Goal: Task Accomplishment & Management: Use online tool/utility

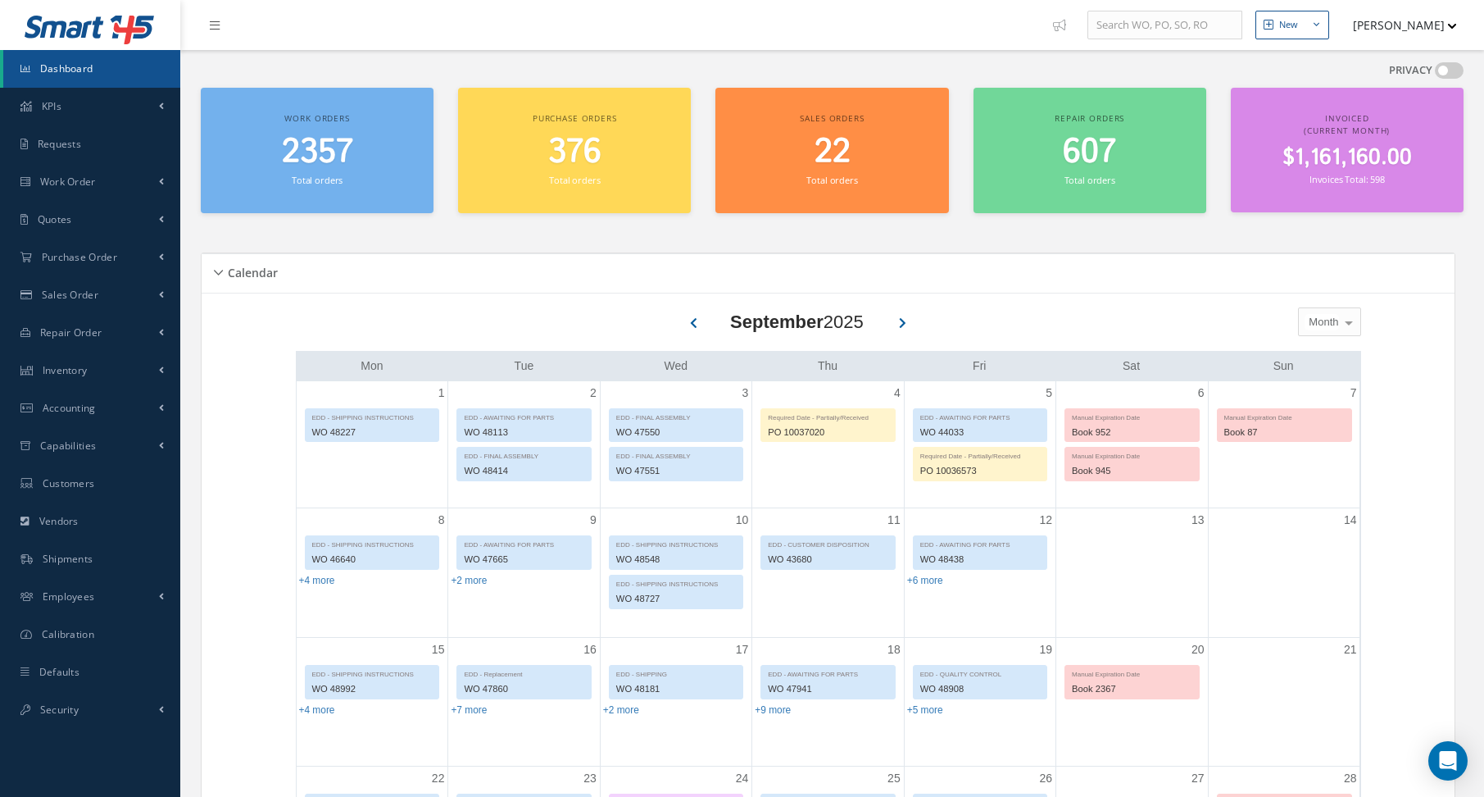
scroll to position [246, 0]
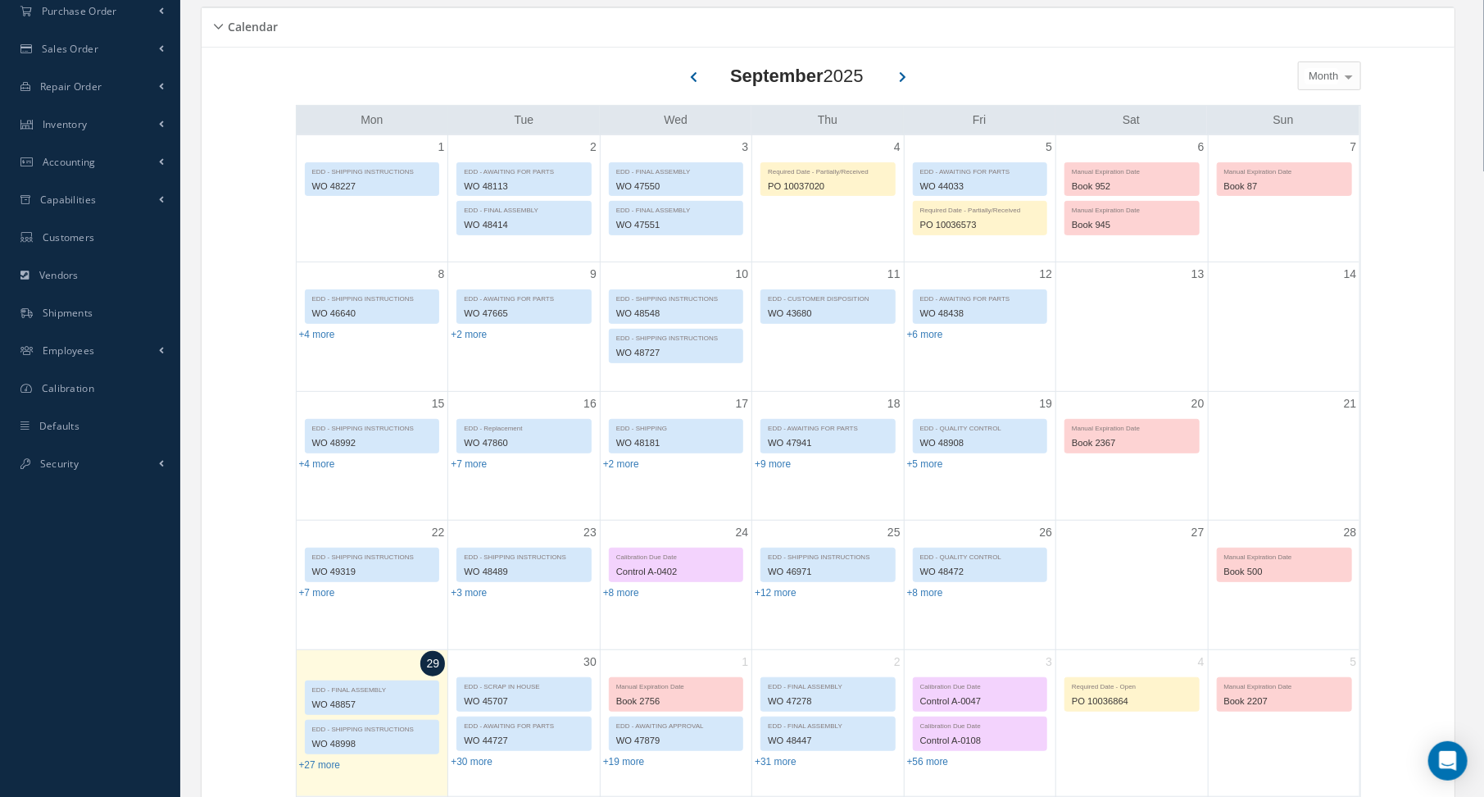
drag, startPoint x: 0, startPoint y: 0, endPoint x: 512, endPoint y: 35, distance: 513.5
click at [512, 35] on div "Calendar" at bounding box center [828, 27] width 1253 height 25
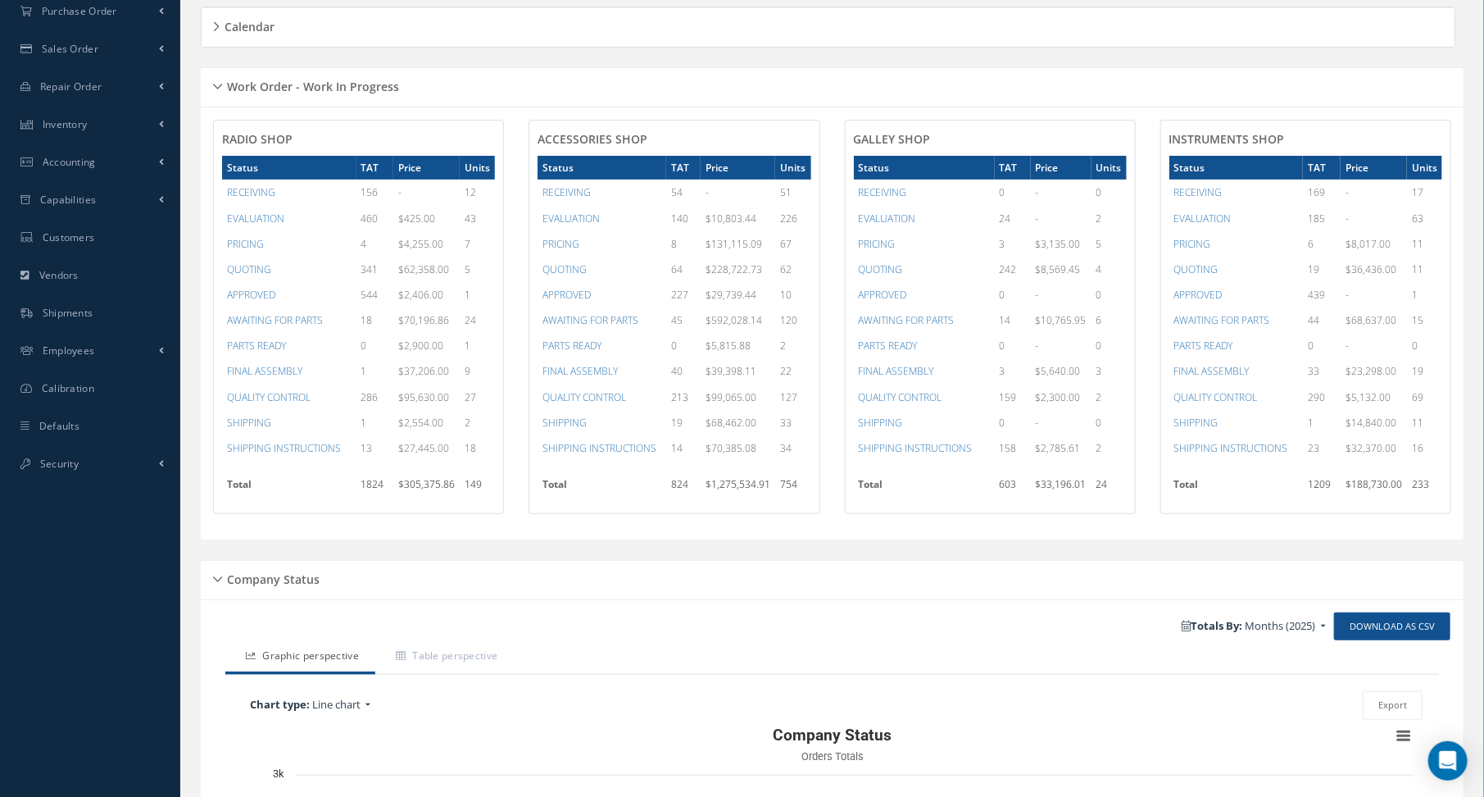
click at [614, 20] on div "Calendar" at bounding box center [828, 27] width 1253 height 25
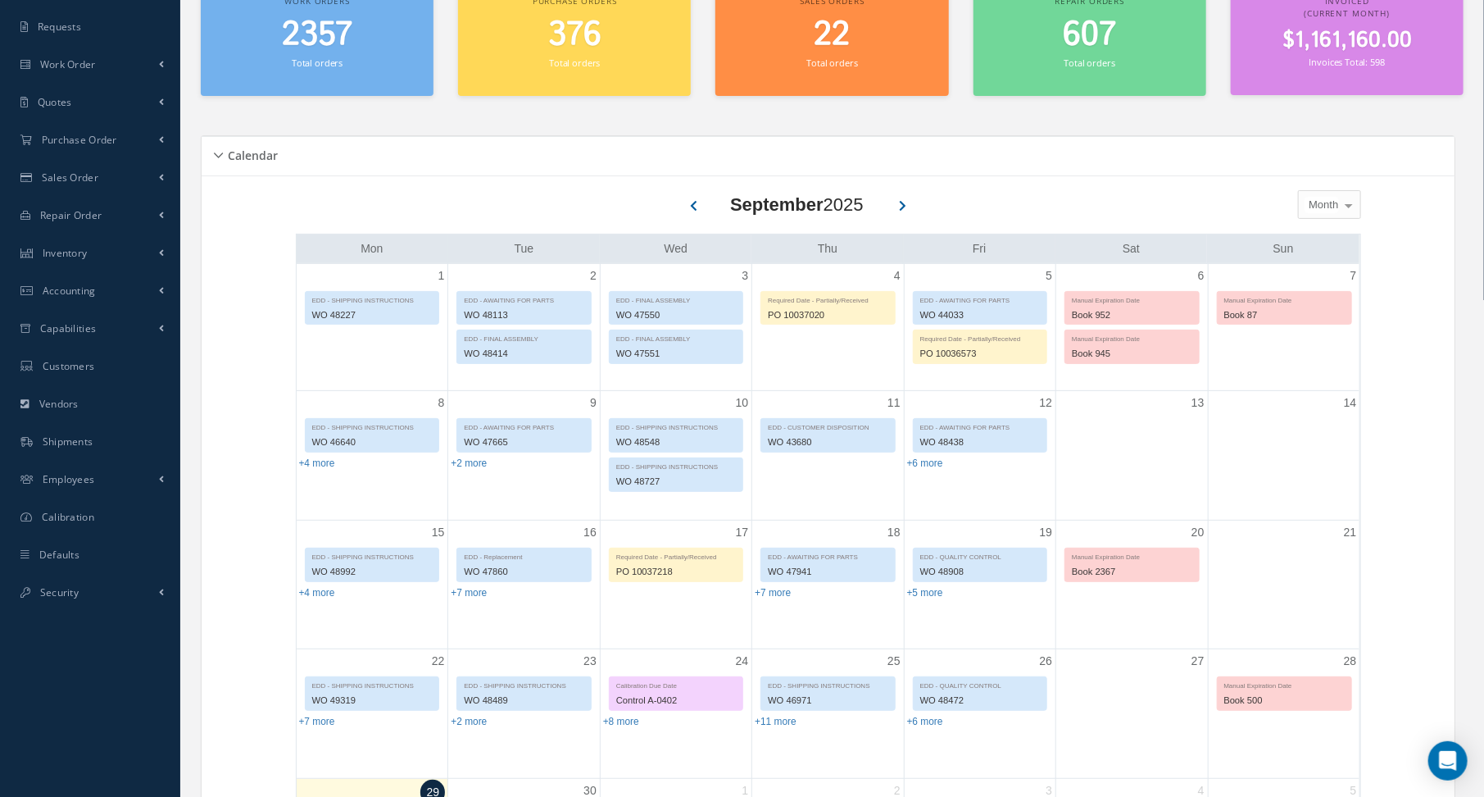
scroll to position [164, 0]
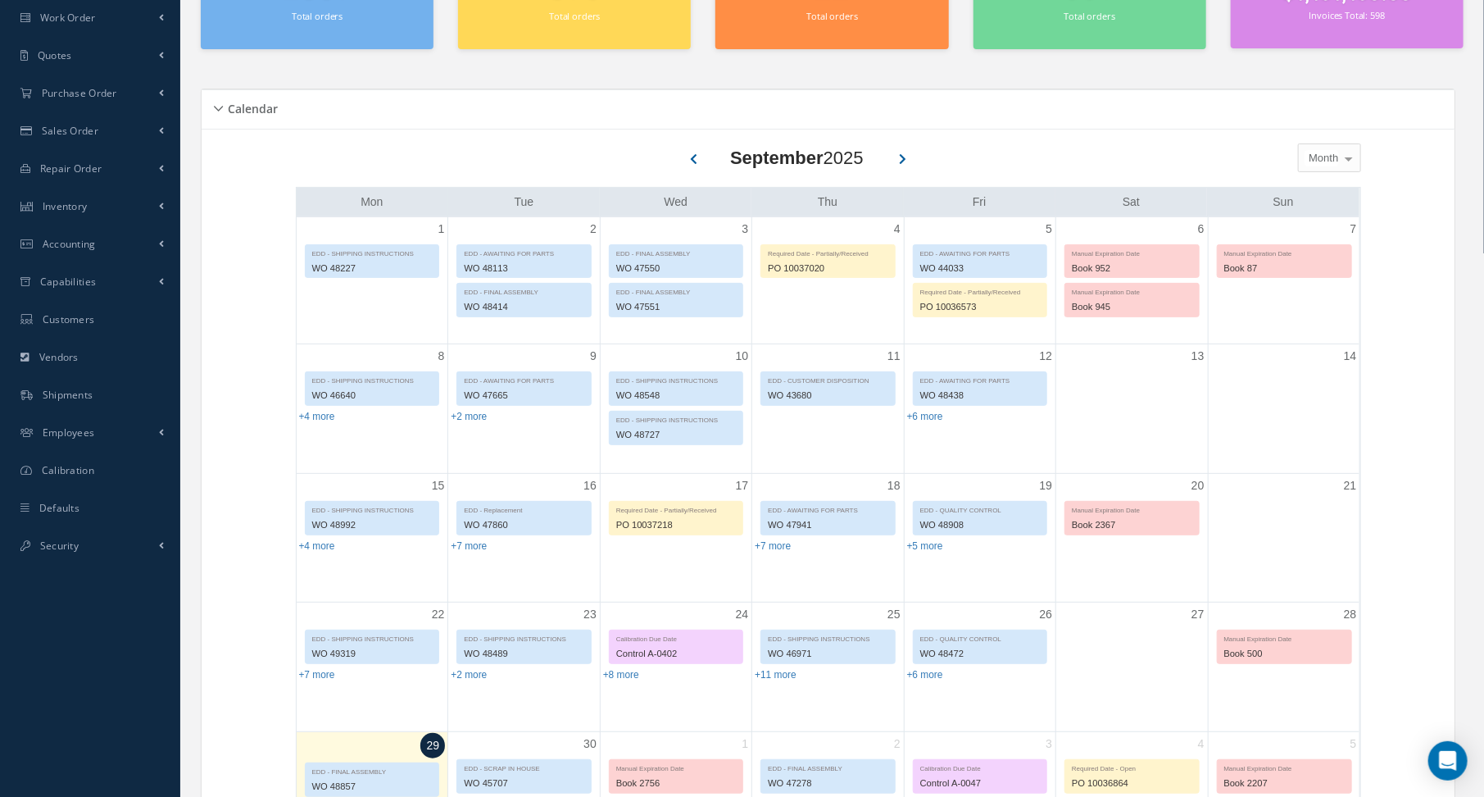
click at [330, 105] on div "Calendar" at bounding box center [828, 109] width 1253 height 25
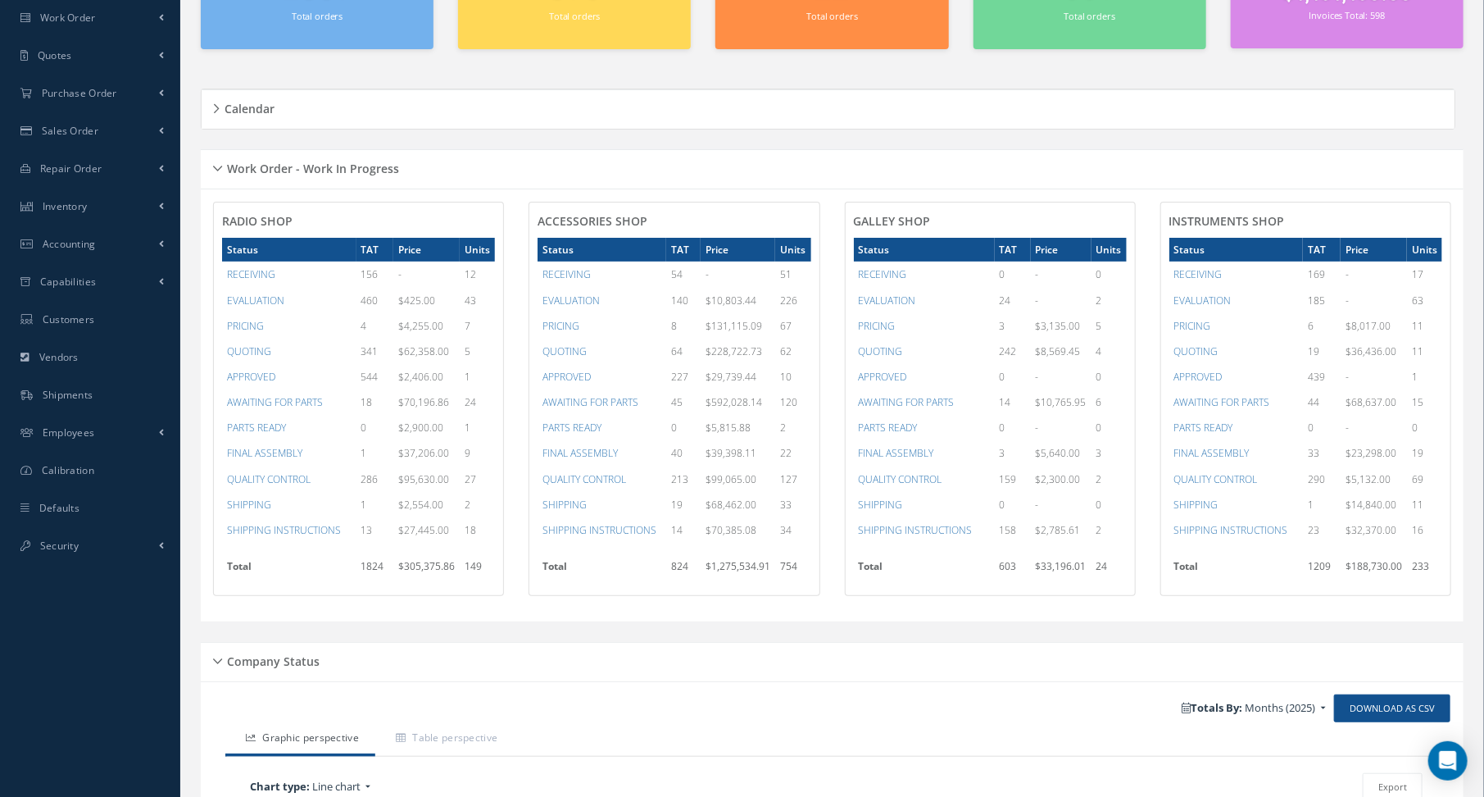
scroll to position [0, 0]
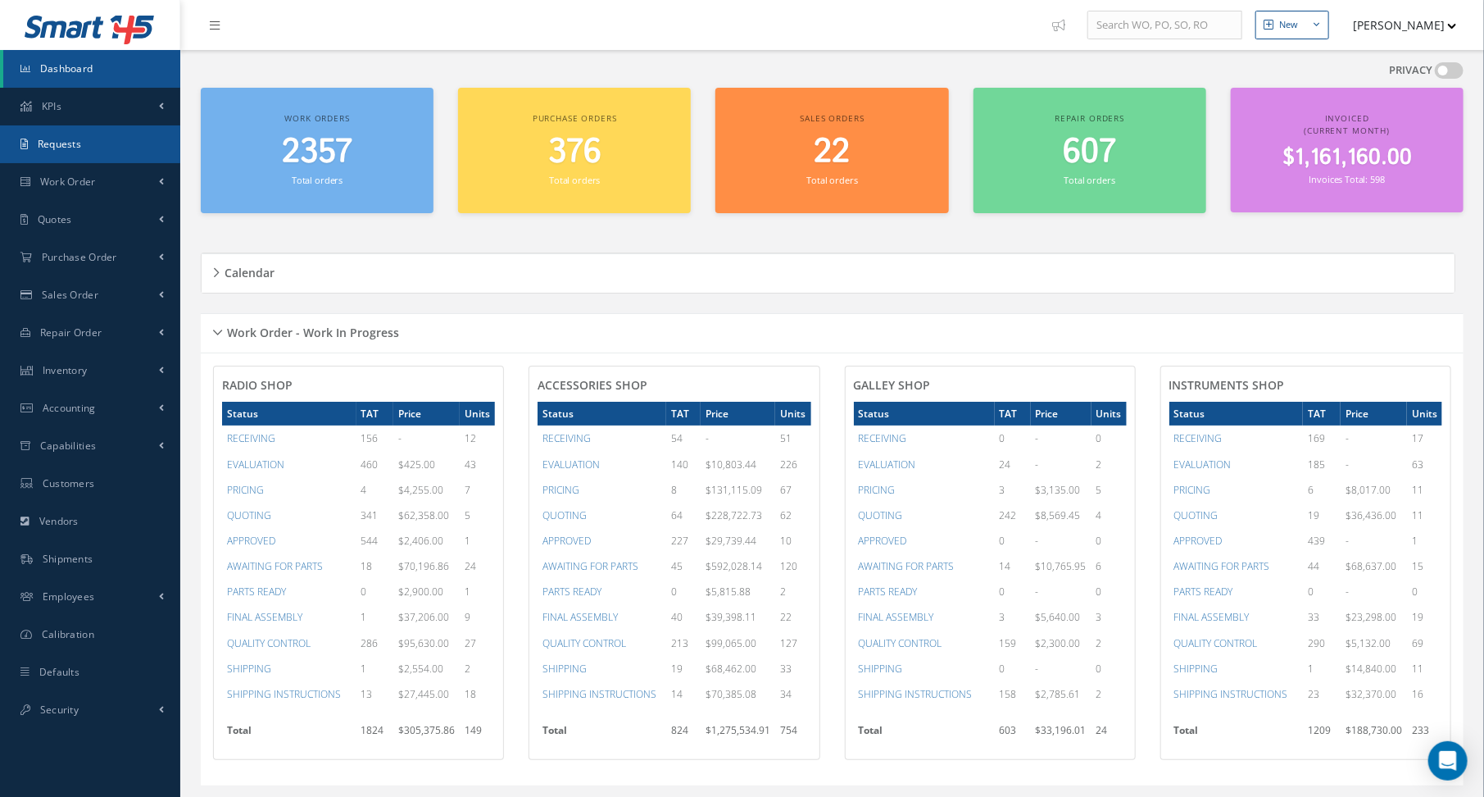
click at [55, 162] on link "Requests" at bounding box center [90, 144] width 180 height 38
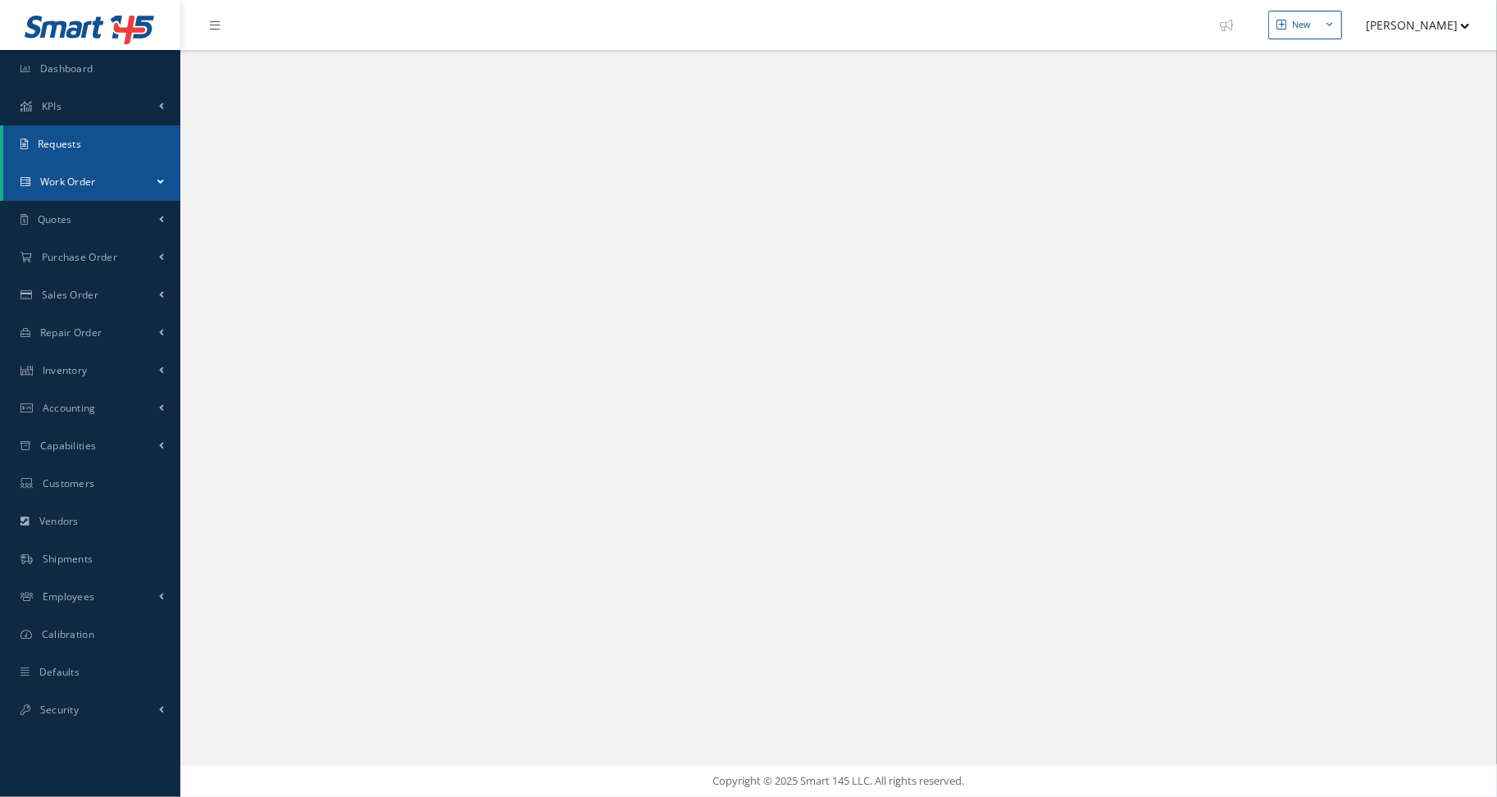
select select "25"
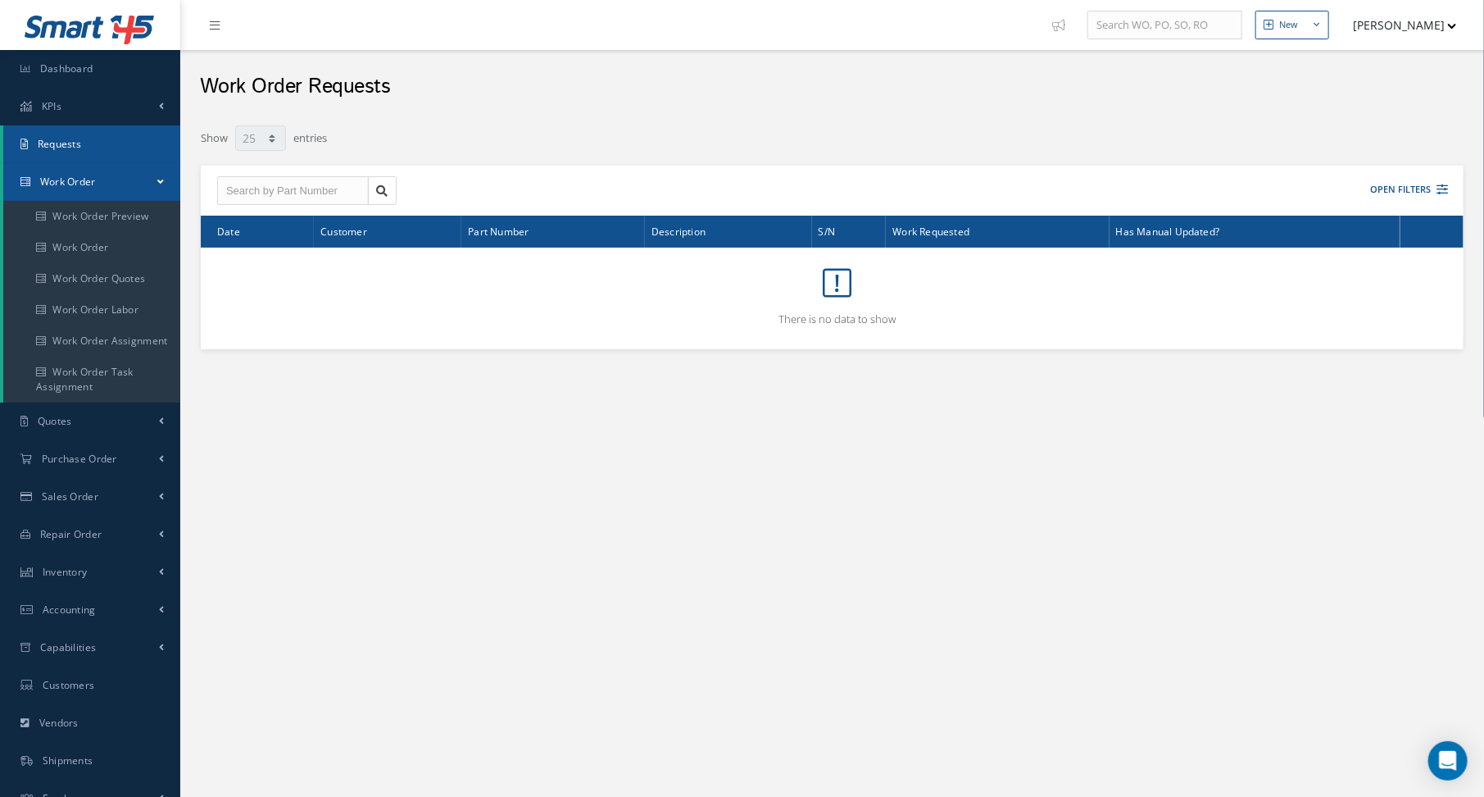
click at [63, 180] on span "Work Order" at bounding box center [68, 182] width 56 height 14
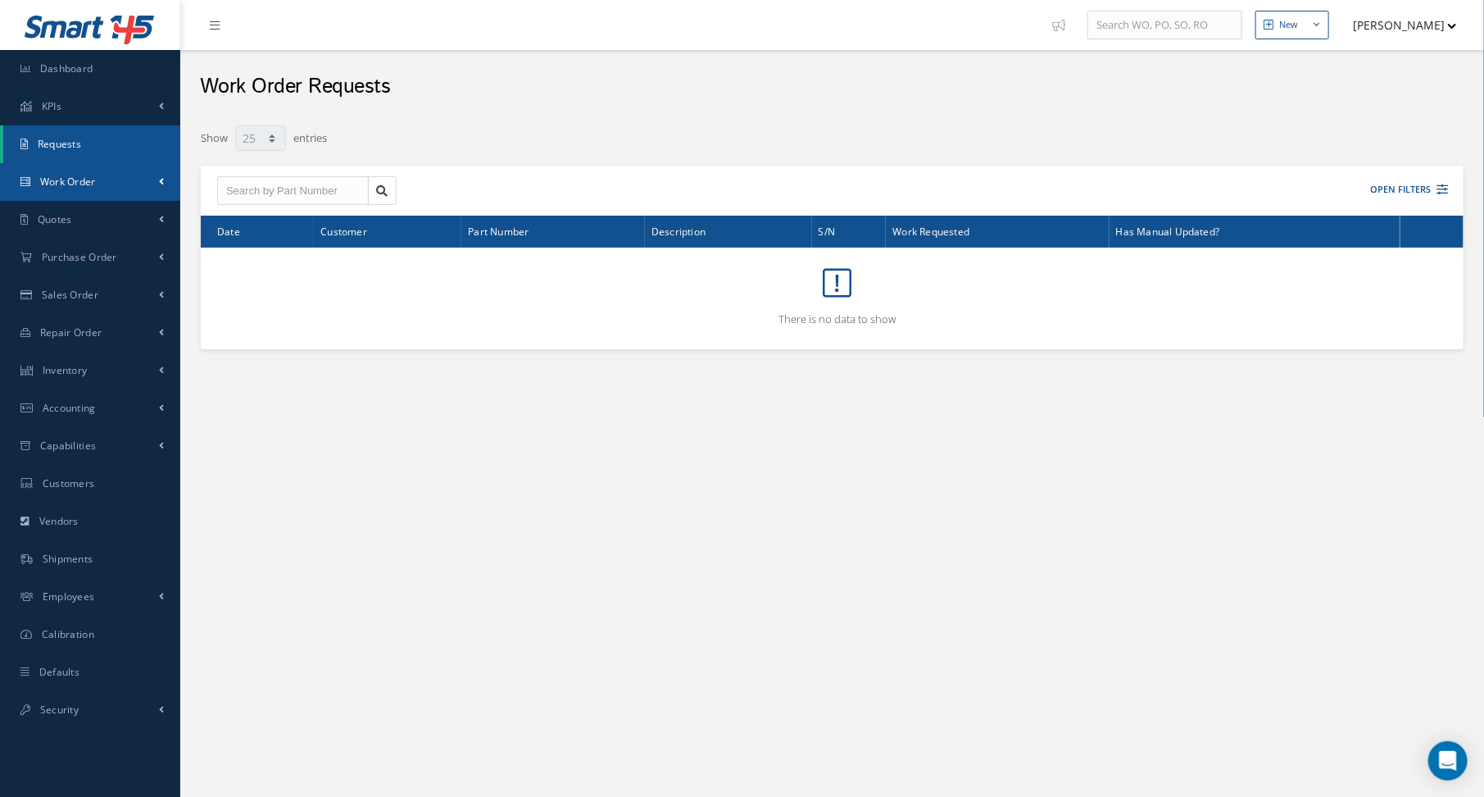
click at [63, 180] on span "Work Order" at bounding box center [68, 182] width 56 height 14
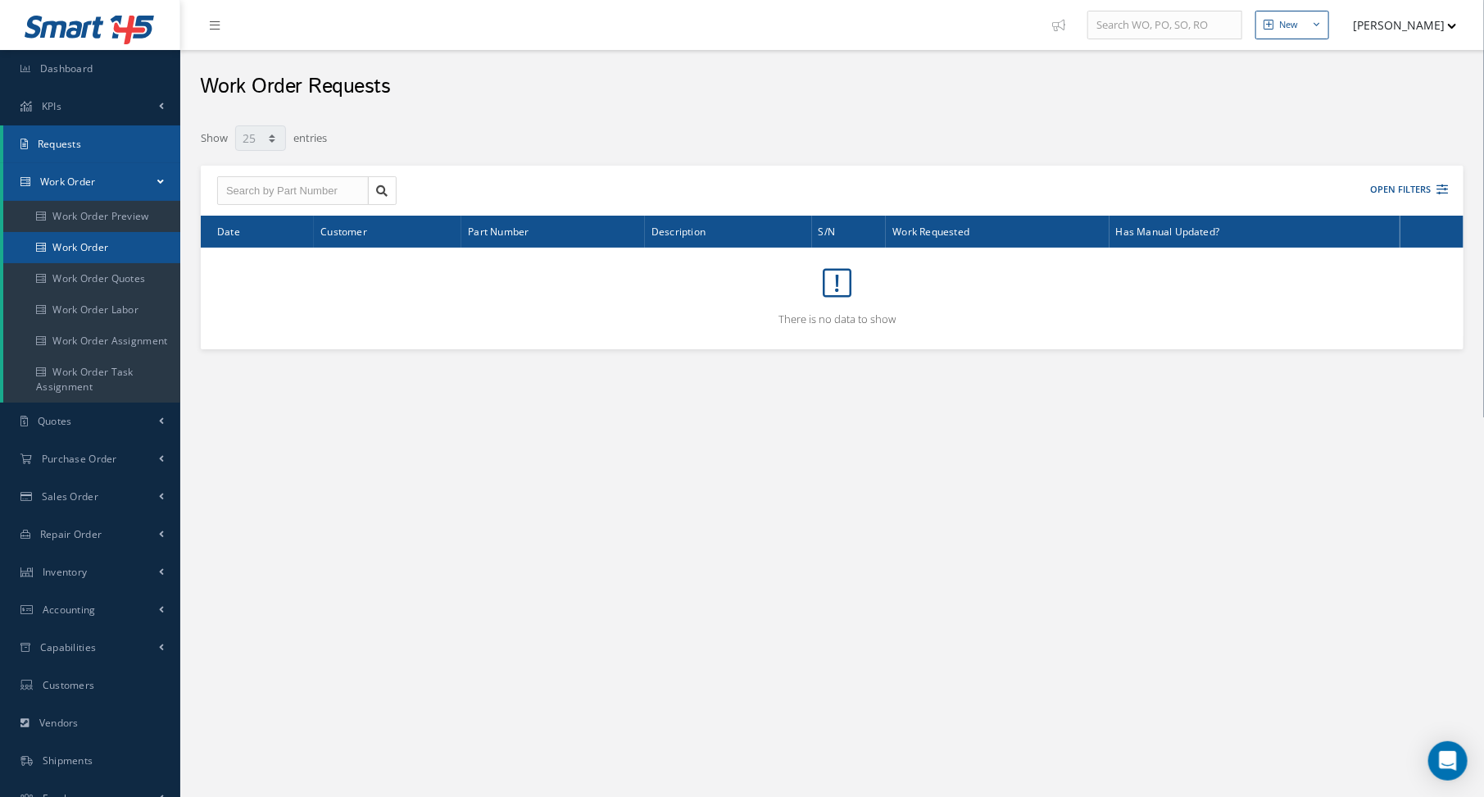
click at [76, 242] on link "Work Order" at bounding box center [91, 247] width 177 height 31
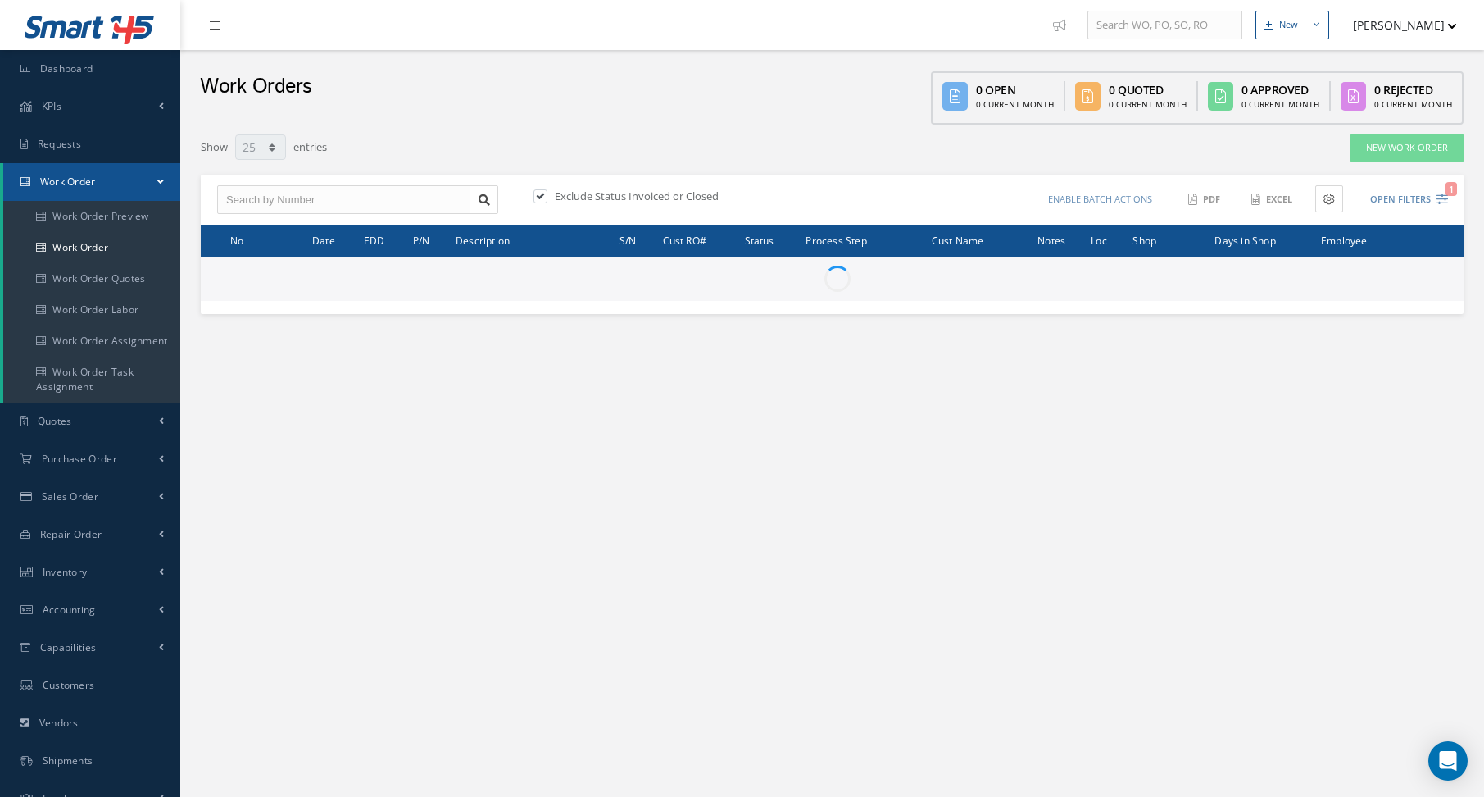
select select "25"
type input "All Work Request"
type input "All Work Performed"
type input "All Status"
type input "WO Part Status"
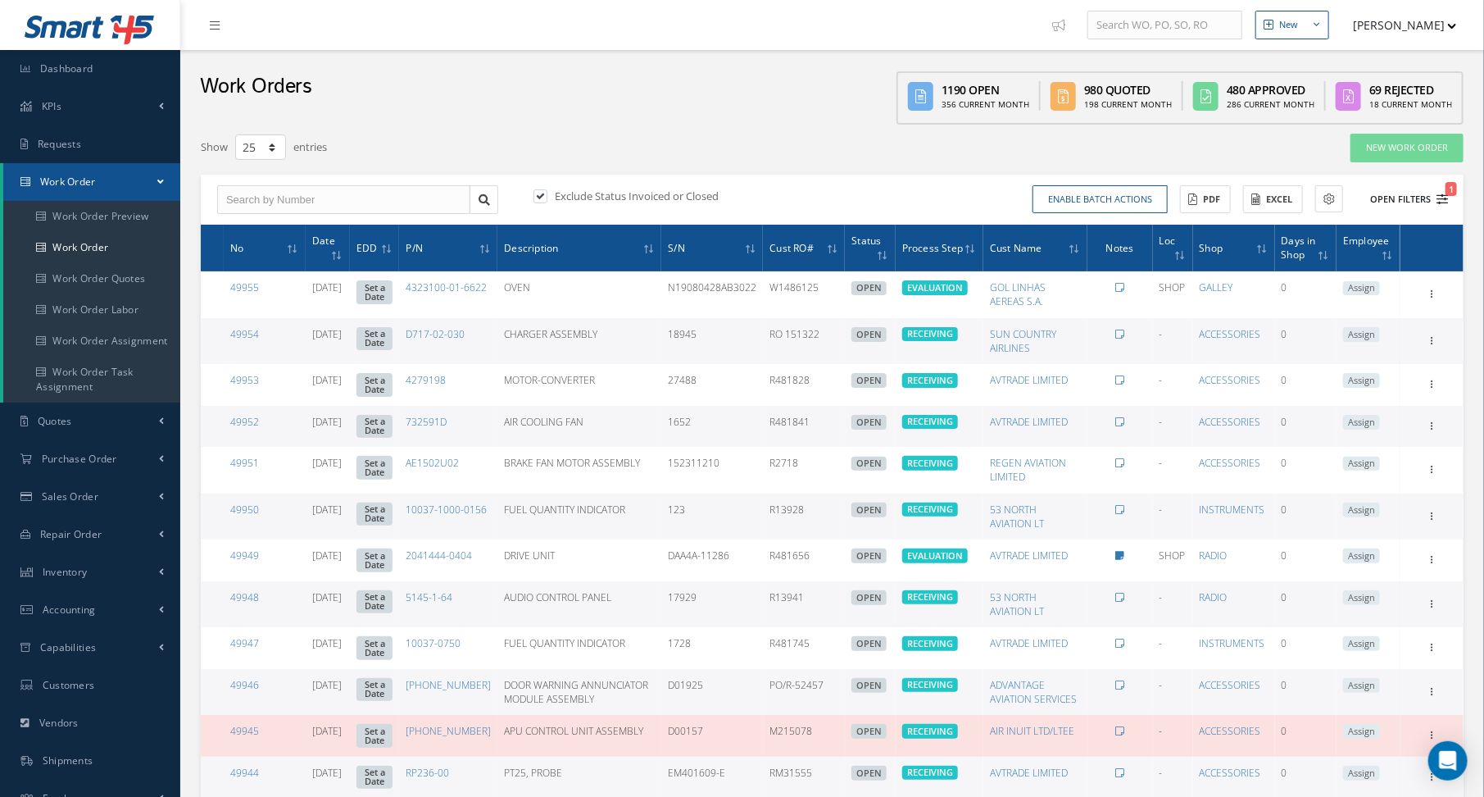
click at [1457, 188] on span "1" at bounding box center [1451, 189] width 11 height 14
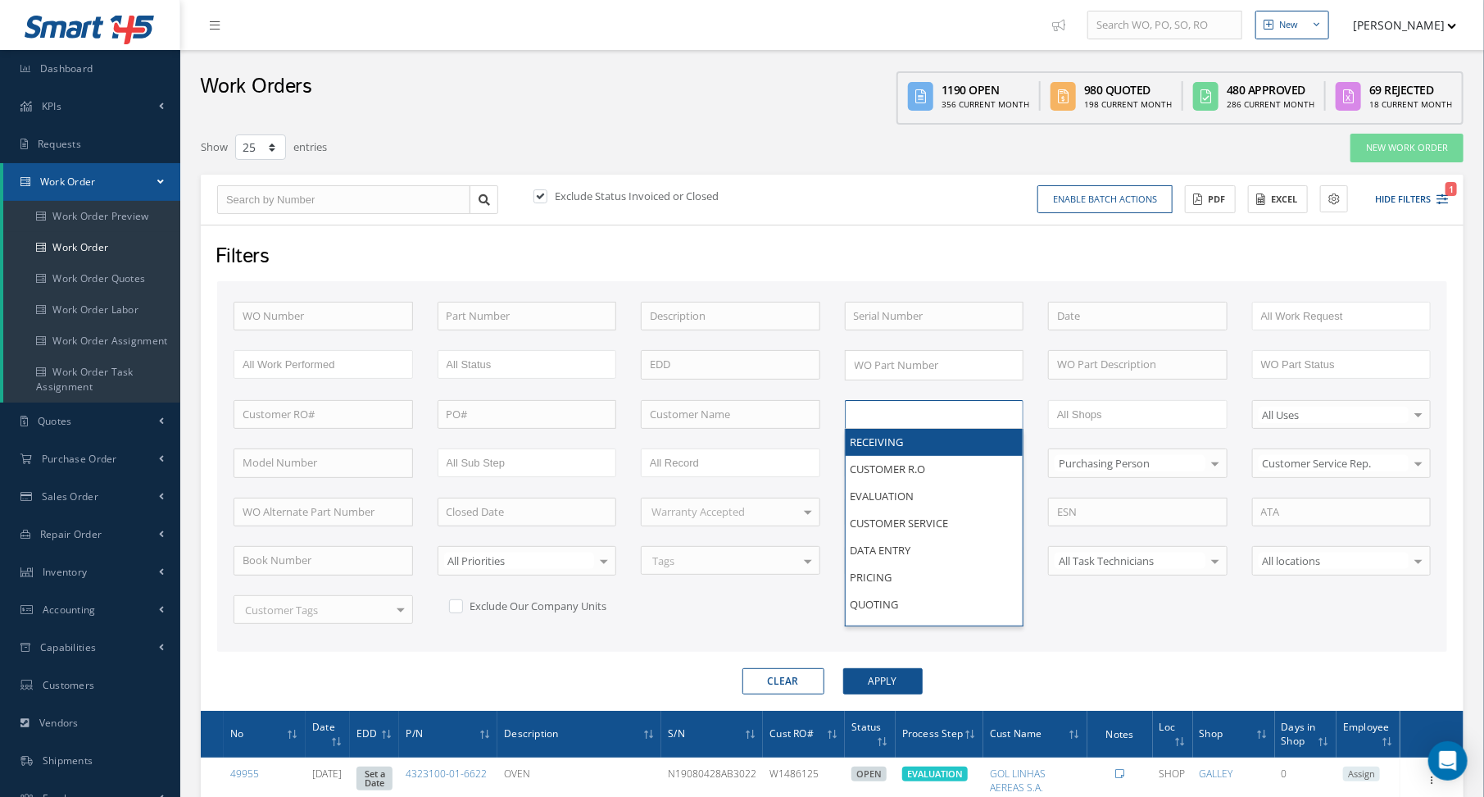
click at [877, 411] on input "text" at bounding box center [906, 414] width 104 height 20
type input "shi"
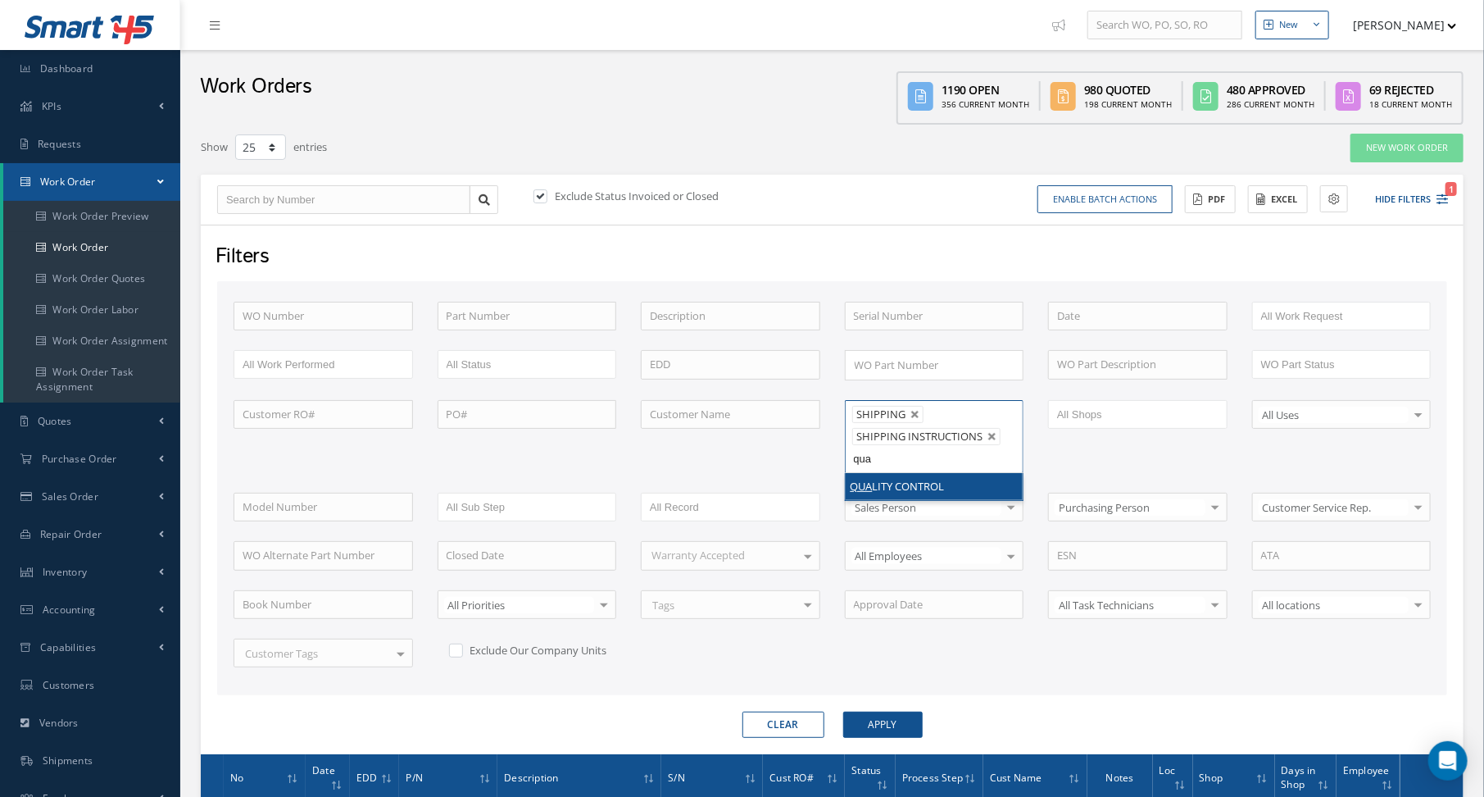
type input "qua"
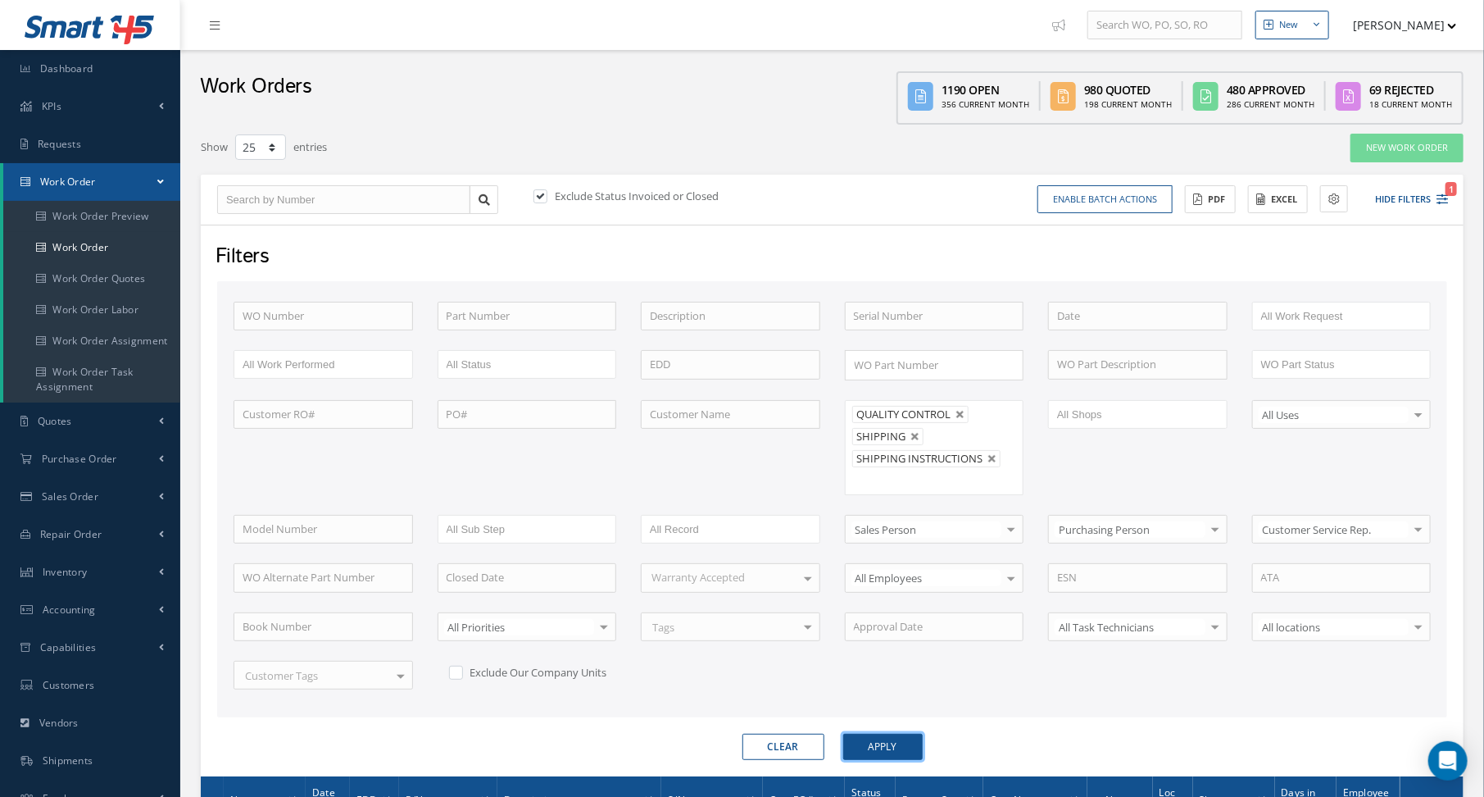
click at [864, 734] on button "Apply" at bounding box center [883, 747] width 80 height 26
click at [1264, 199] on button "Excel" at bounding box center [1278, 199] width 60 height 29
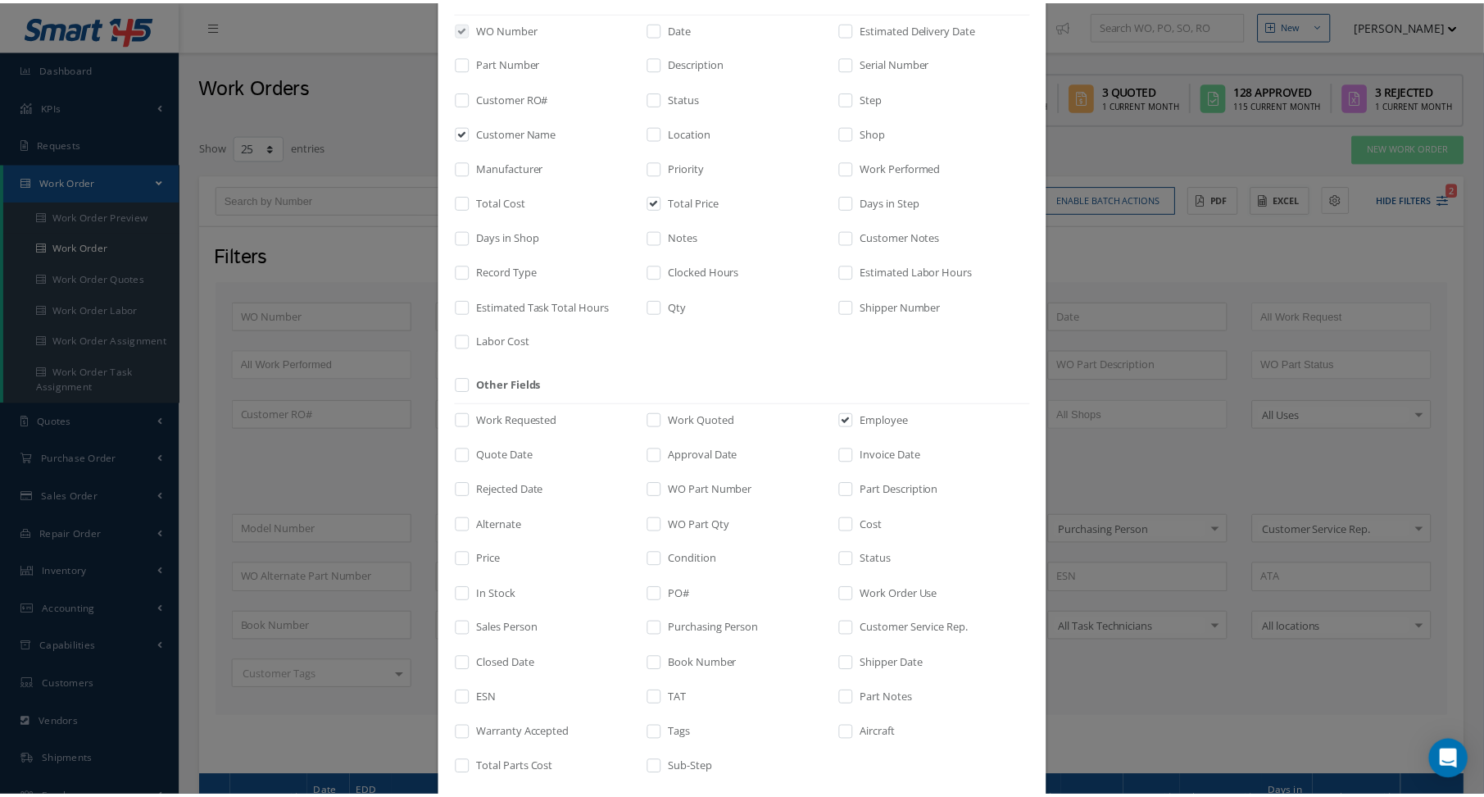
scroll to position [185, 0]
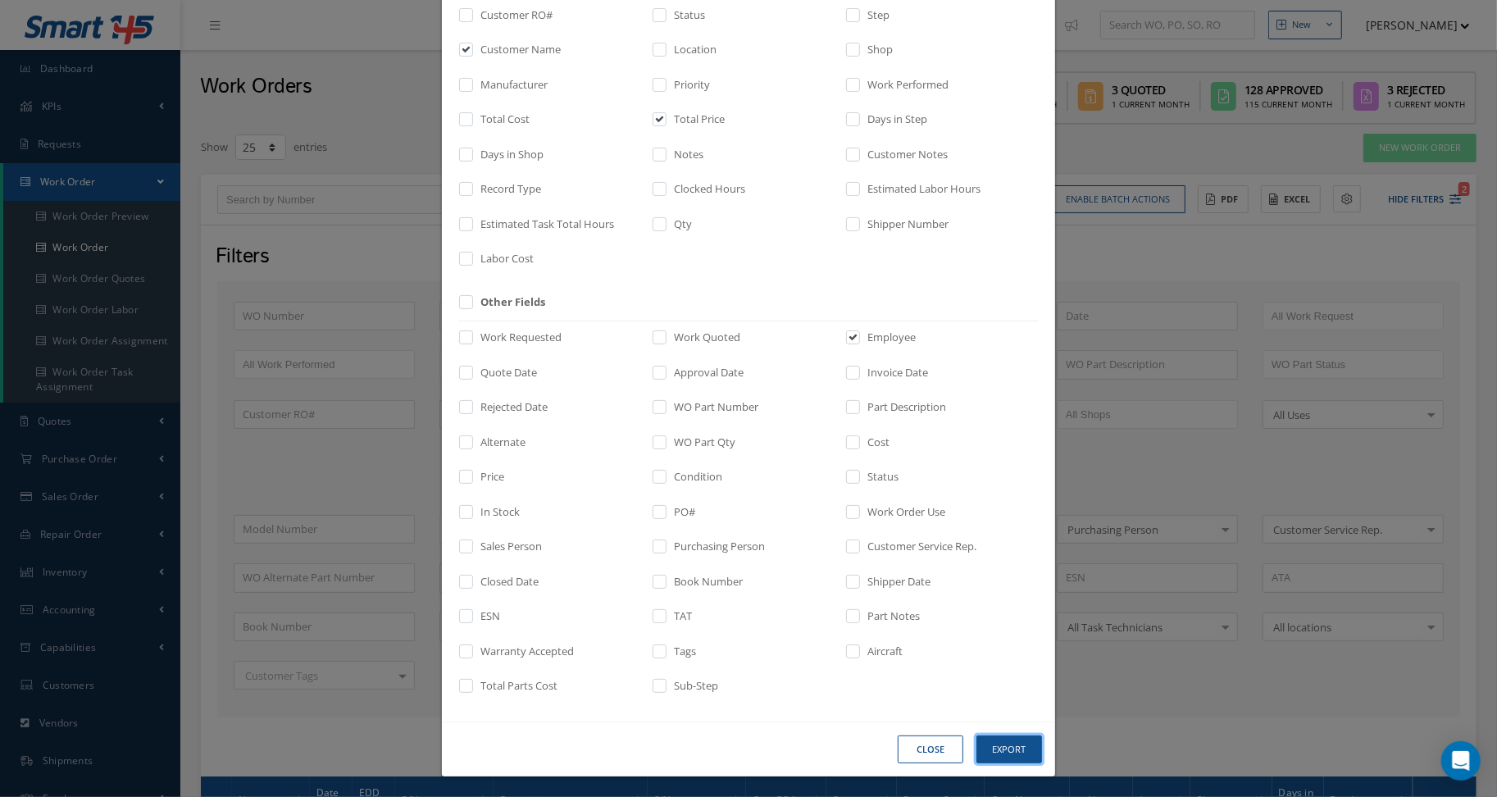
click at [1021, 744] on button "Export" at bounding box center [1009, 749] width 66 height 29
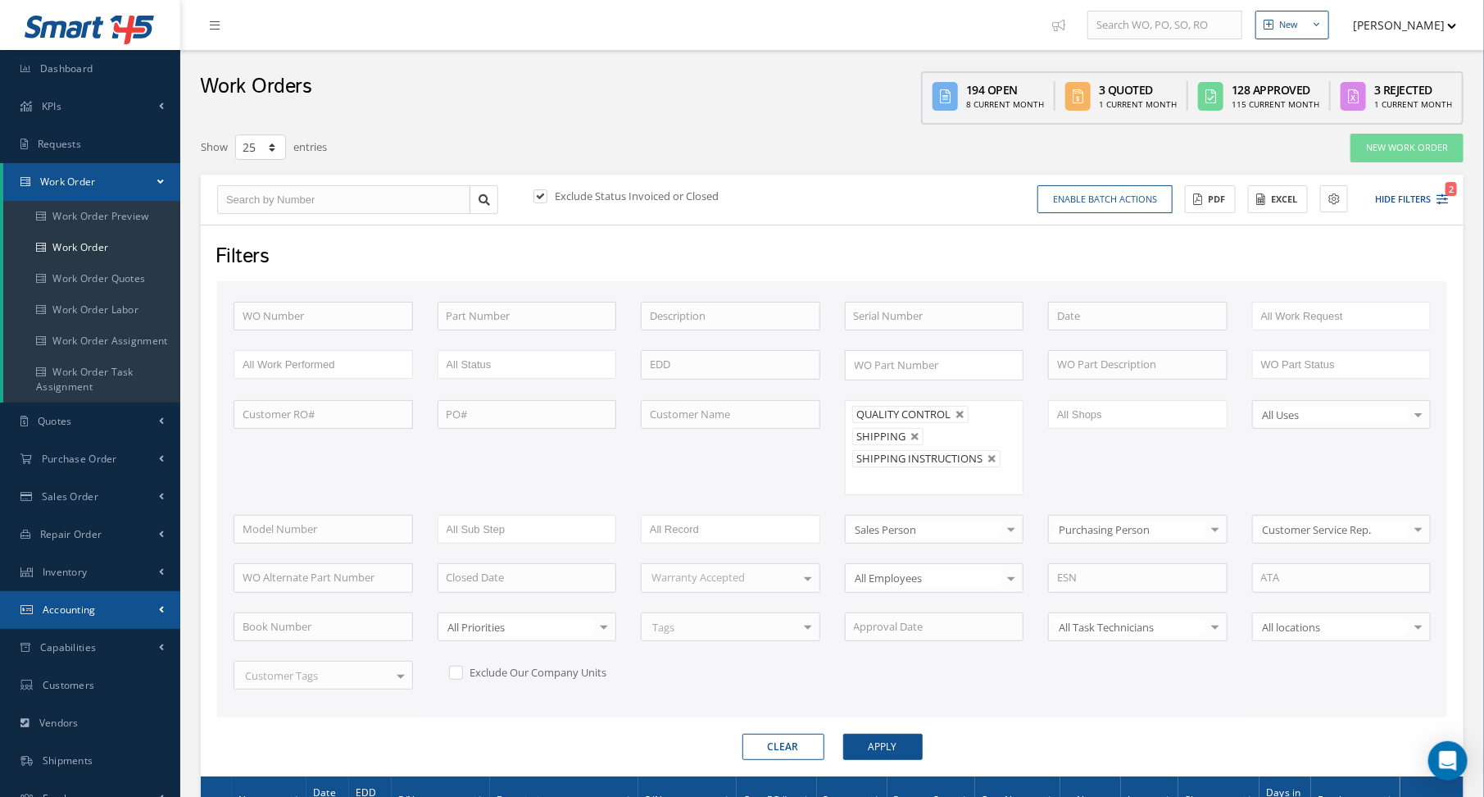
click at [92, 604] on span "Accounting" at bounding box center [69, 609] width 53 height 14
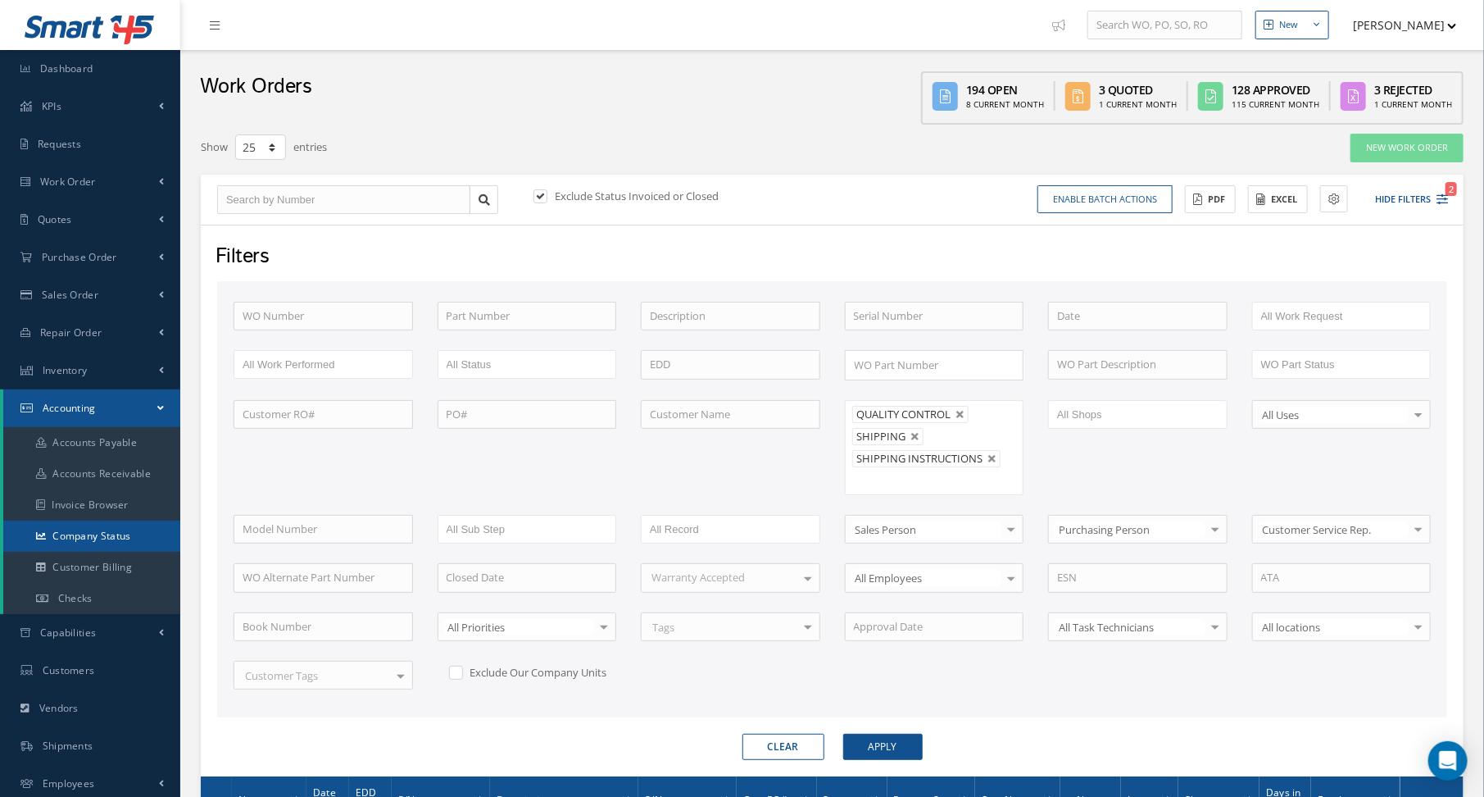
click at [108, 529] on link "Company Status" at bounding box center [91, 536] width 177 height 31
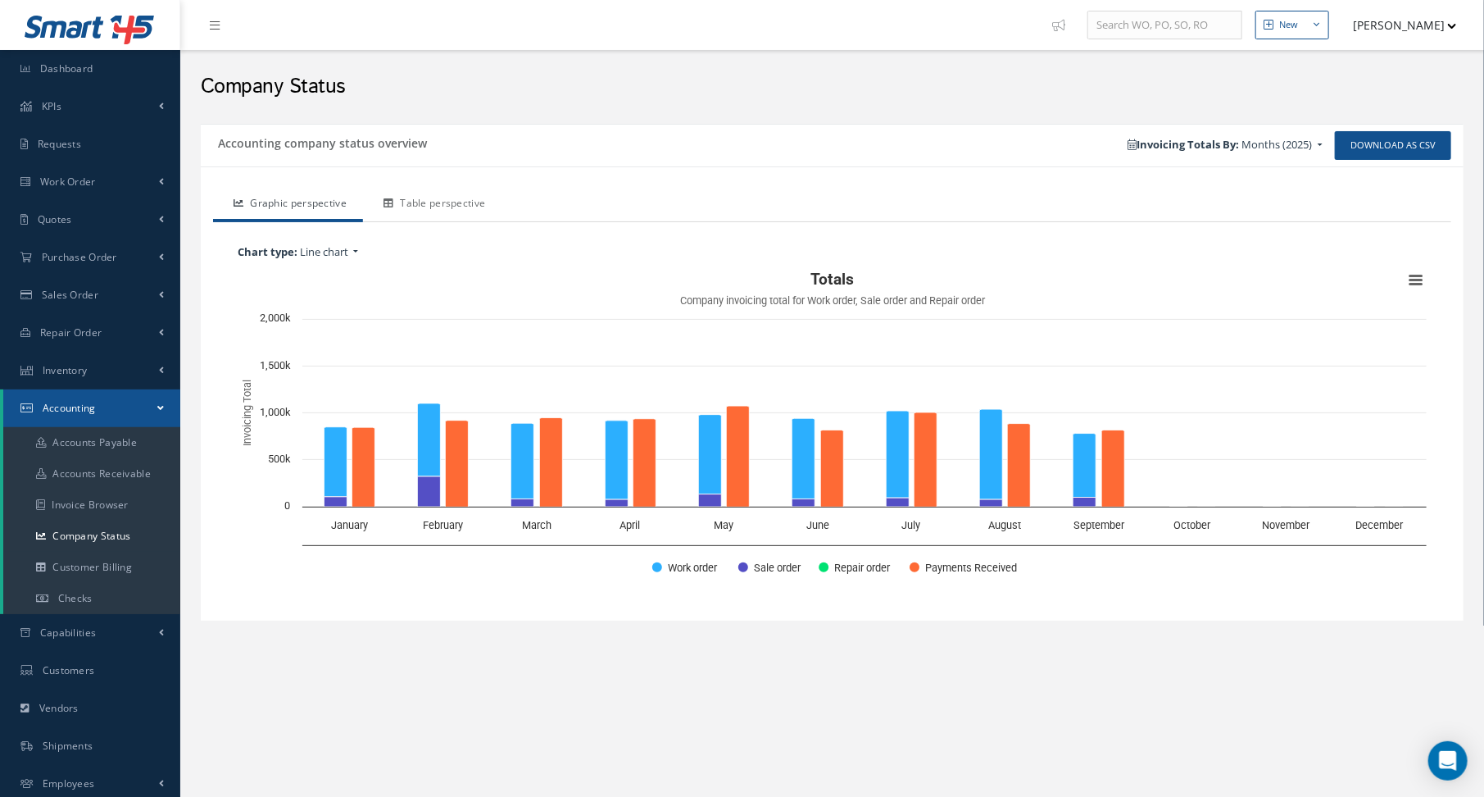
click at [429, 202] on link "Table perspective" at bounding box center [432, 205] width 139 height 34
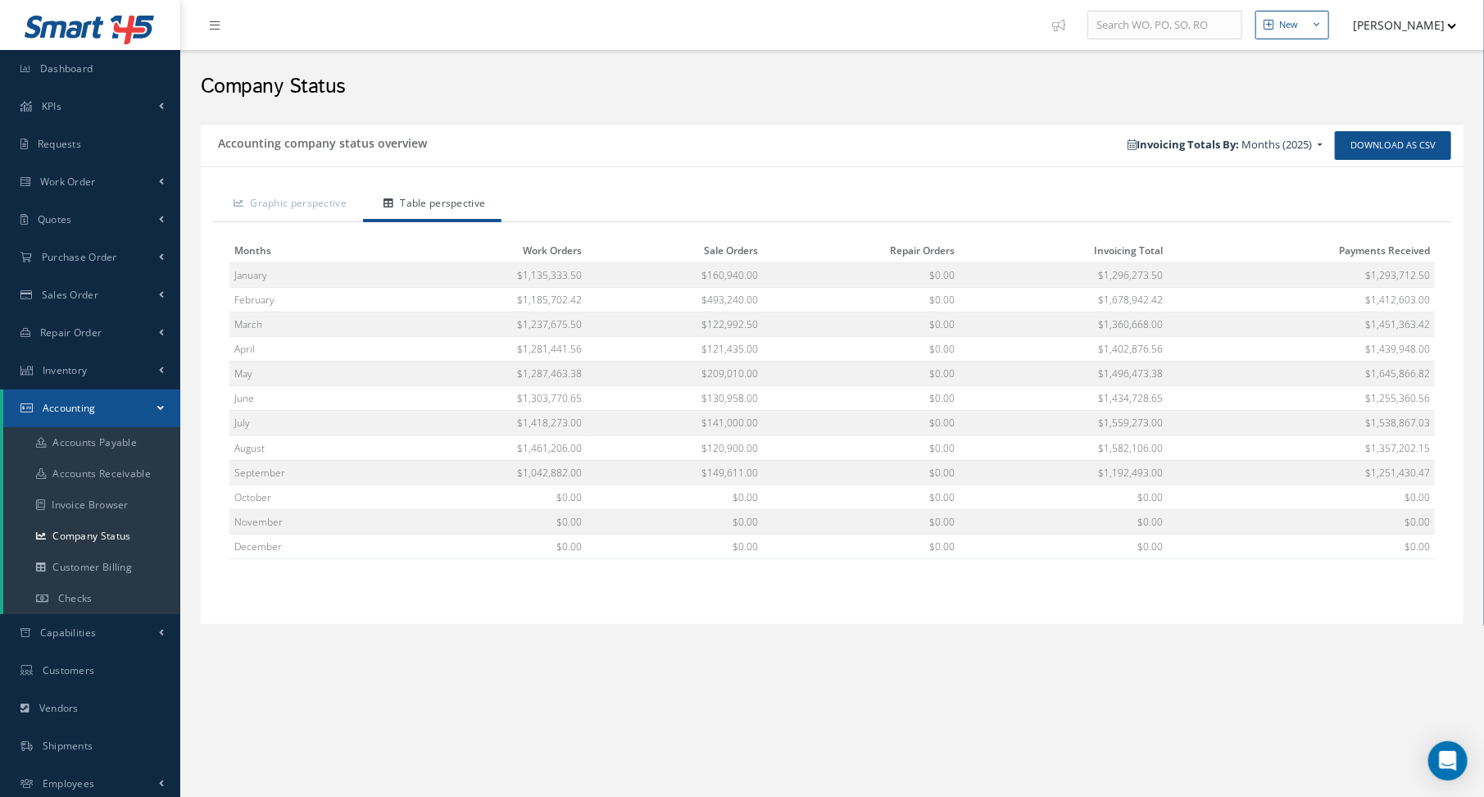
click at [579, 93] on h2 "Company Status" at bounding box center [832, 87] width 1263 height 25
click at [634, 92] on h2 "Company Status" at bounding box center [832, 87] width 1263 height 25
click at [86, 196] on link "Work Order" at bounding box center [90, 182] width 180 height 38
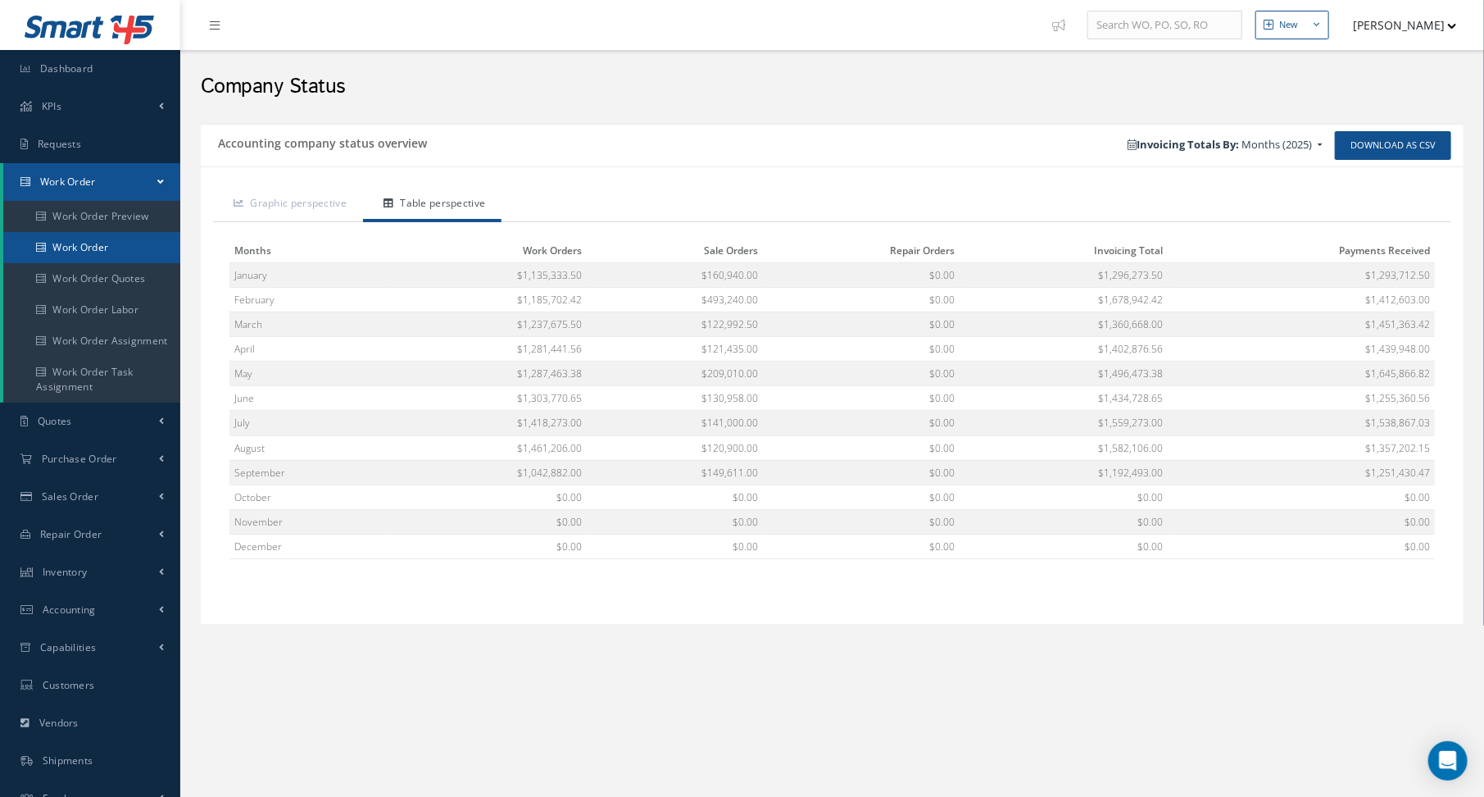
click at [80, 246] on link "Work Order" at bounding box center [91, 247] width 177 height 31
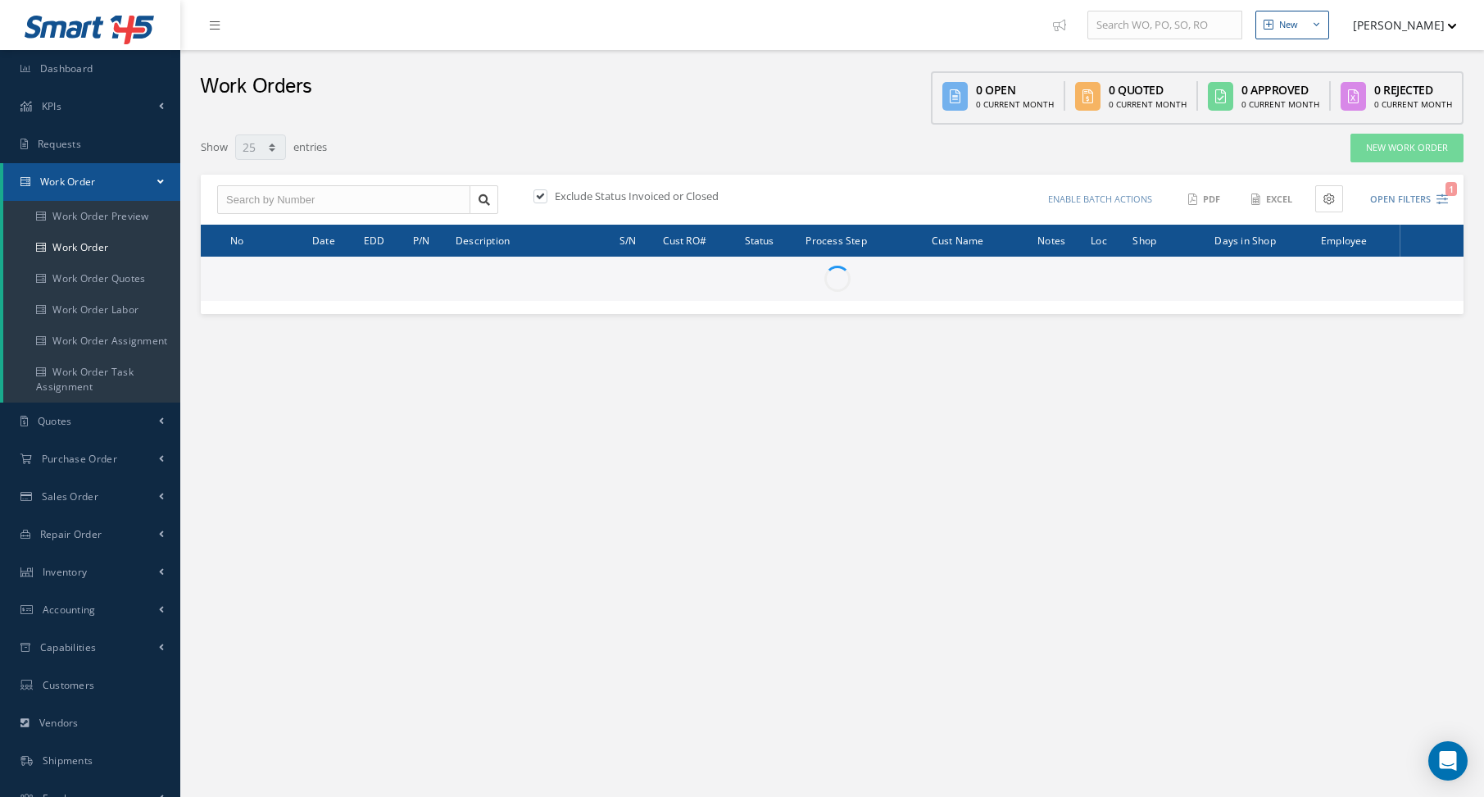
select select "25"
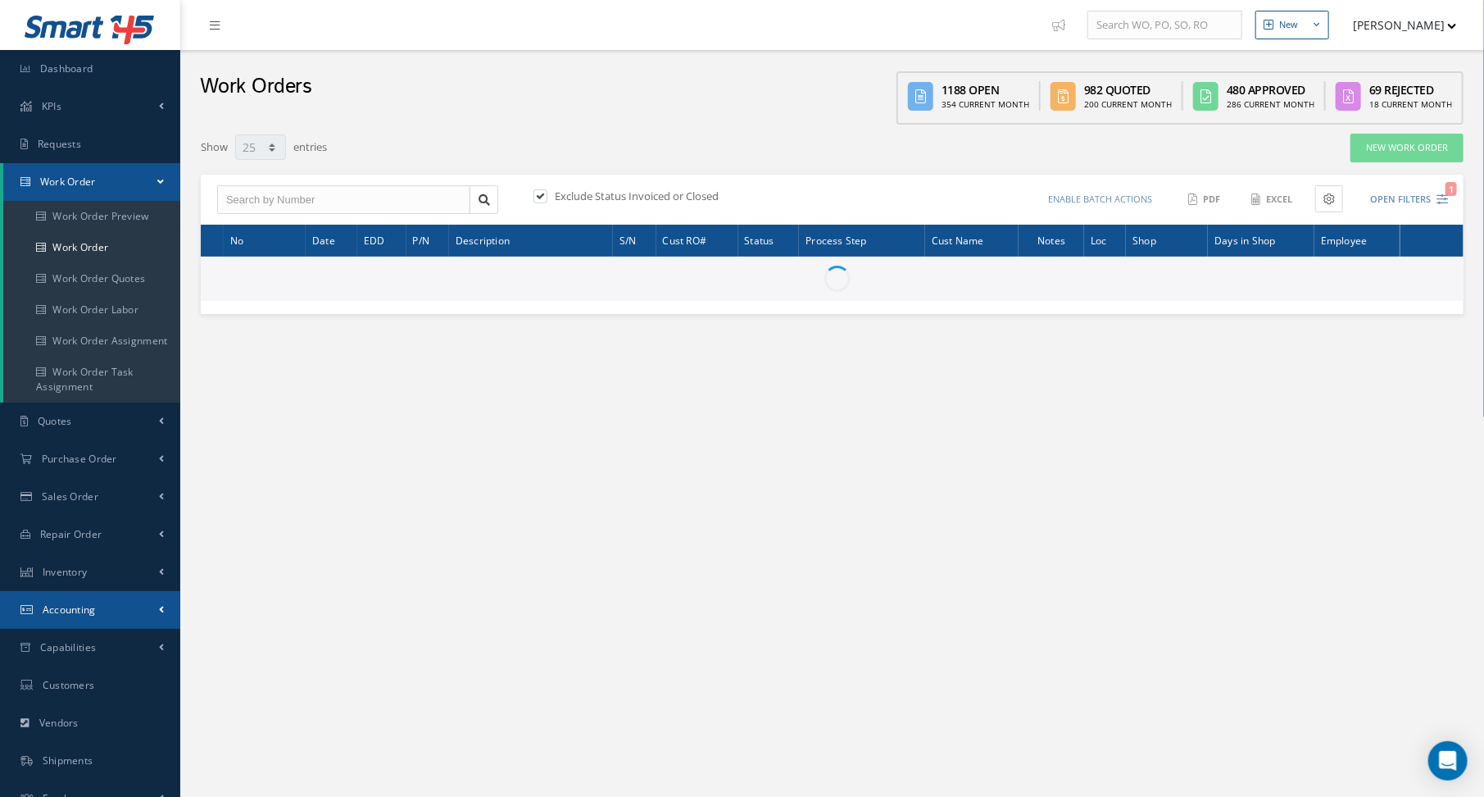
click at [97, 607] on link "Accounting" at bounding box center [90, 610] width 180 height 38
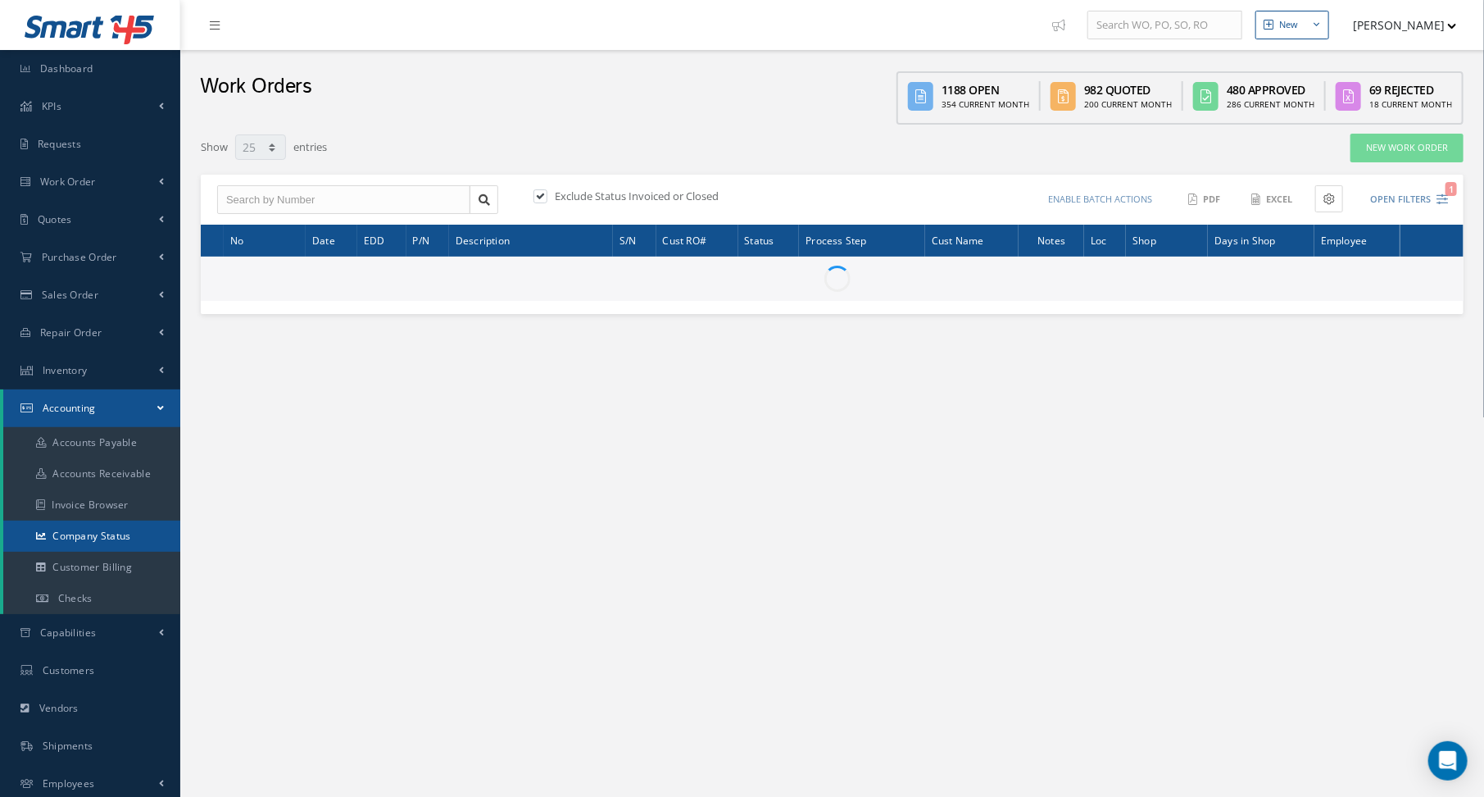
click at [118, 537] on link "Company Status" at bounding box center [91, 536] width 177 height 31
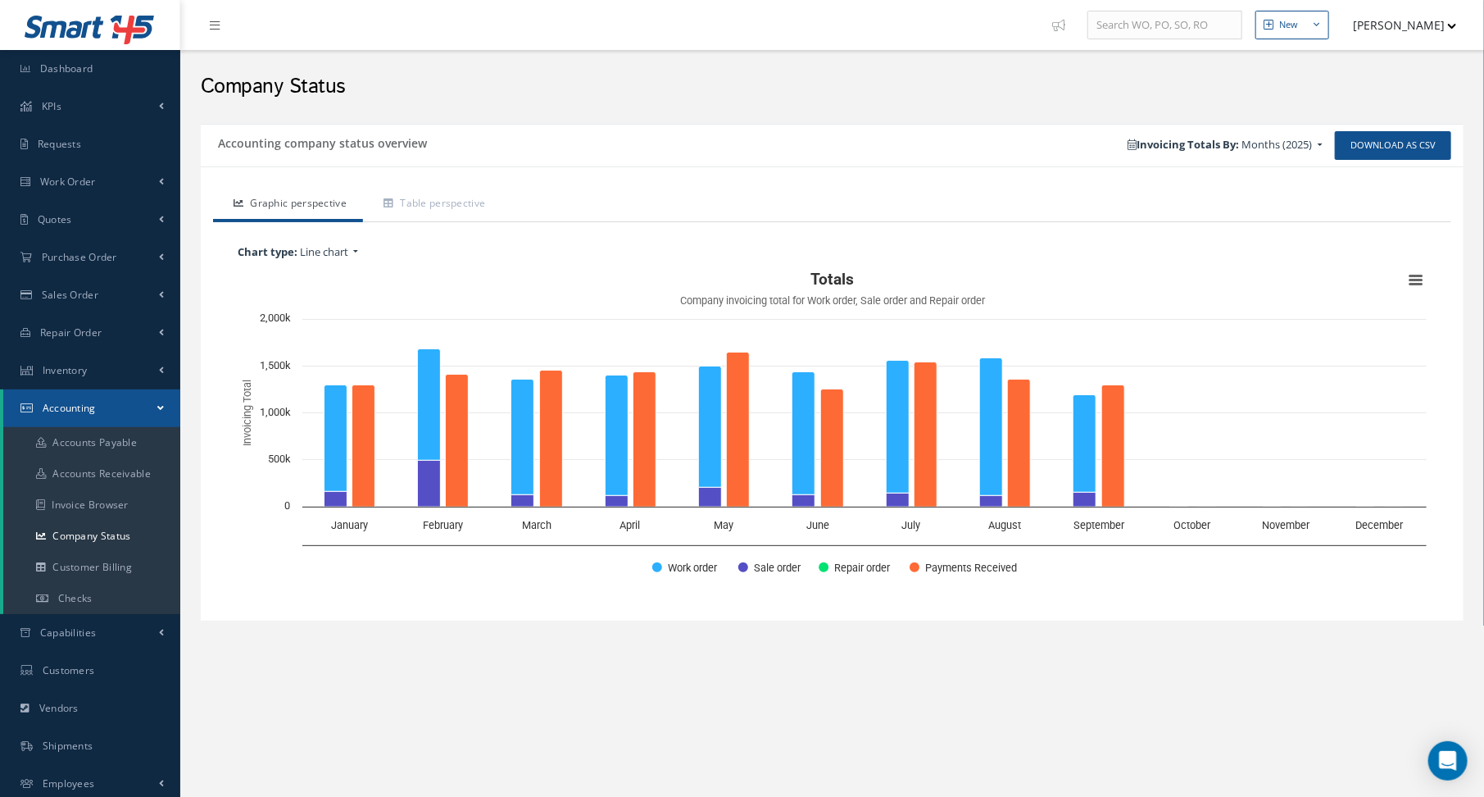
click at [775, 72] on div "Company Status" at bounding box center [833, 82] width 1288 height 49
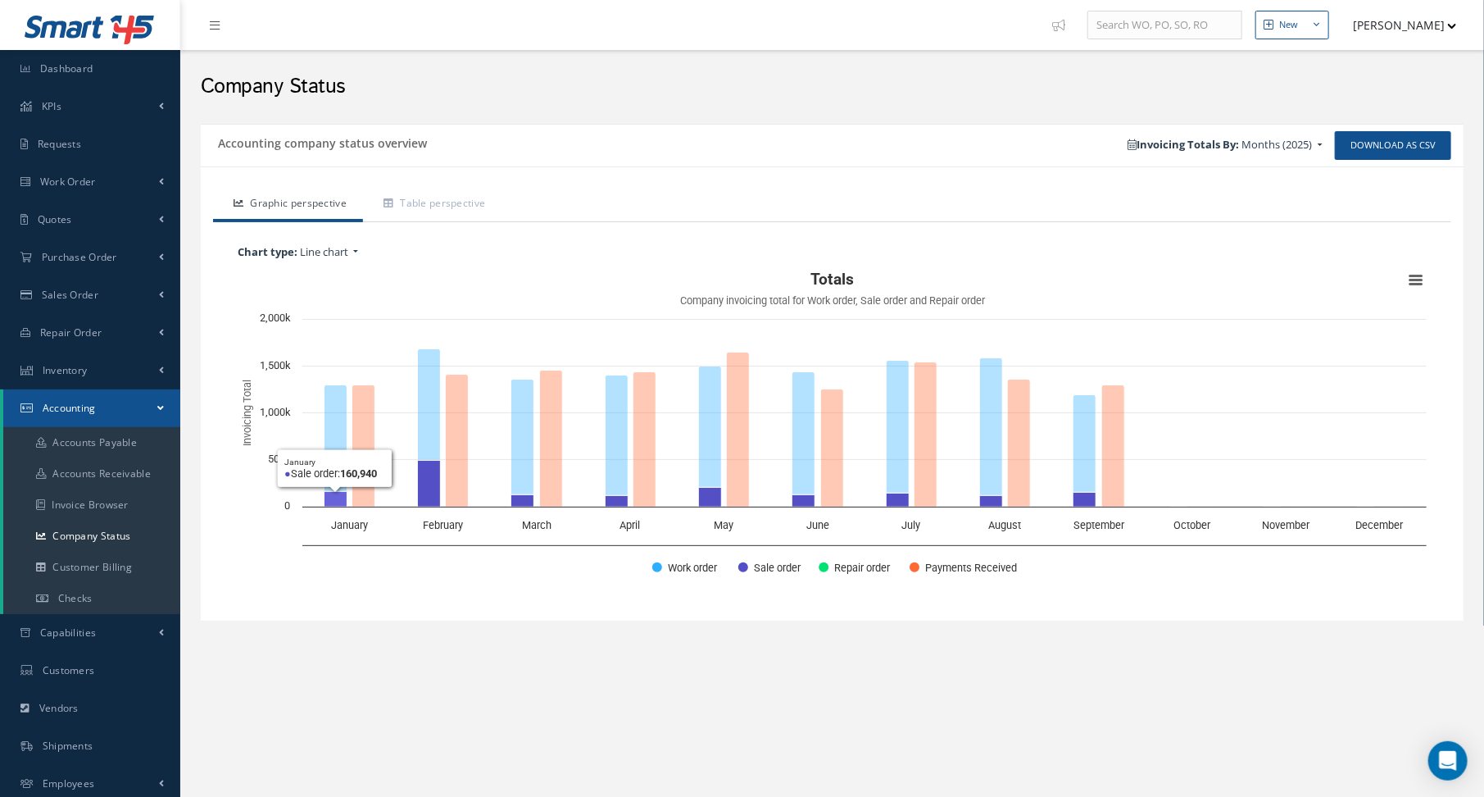
click at [382, 659] on div "Accounting company status overview Download as CSV Invoicing Totals By: Months …" at bounding box center [833, 395] width 1280 height 558
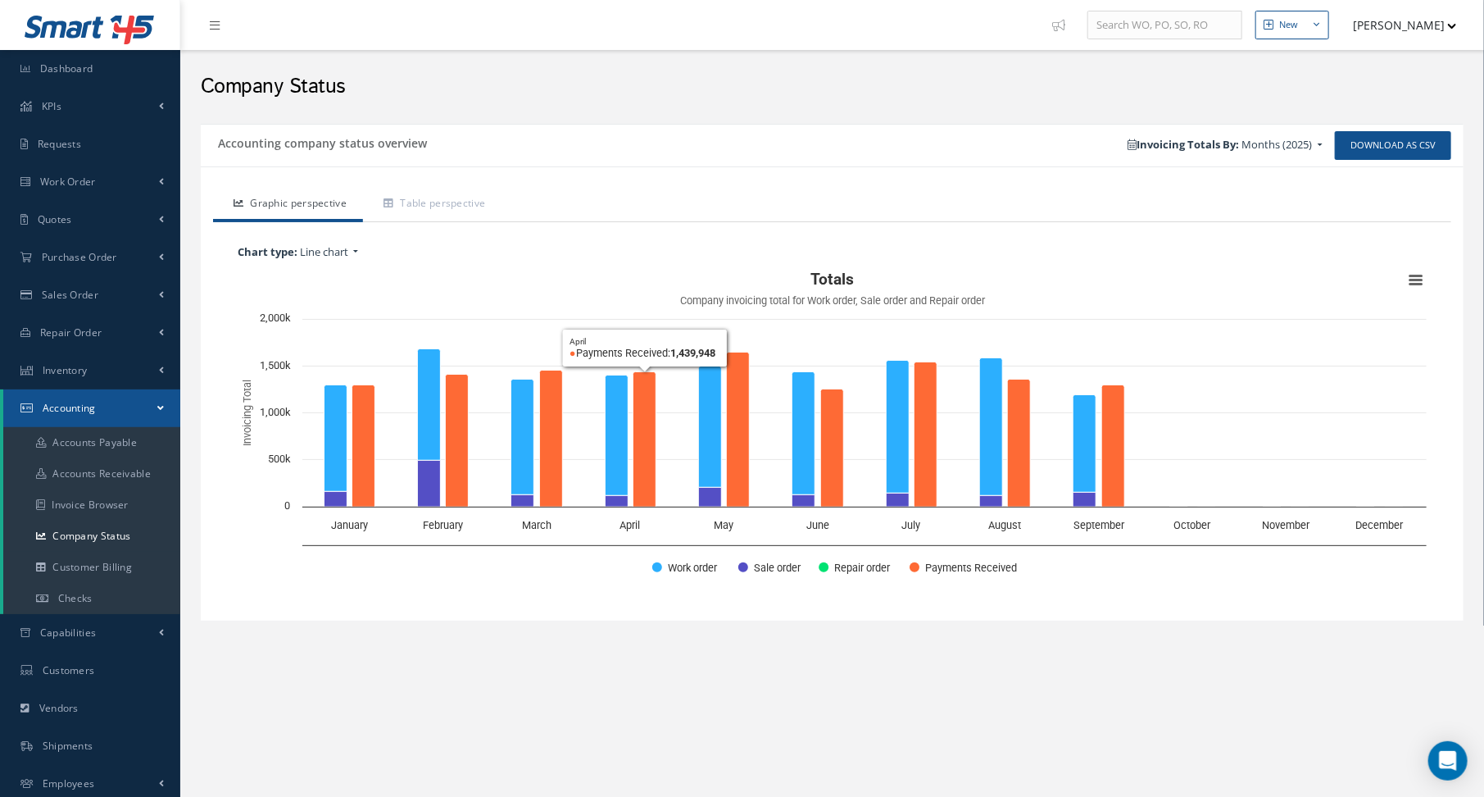
click at [789, 81] on h2 "Company Status" at bounding box center [832, 87] width 1263 height 25
click at [118, 178] on link "Work Order" at bounding box center [90, 182] width 180 height 38
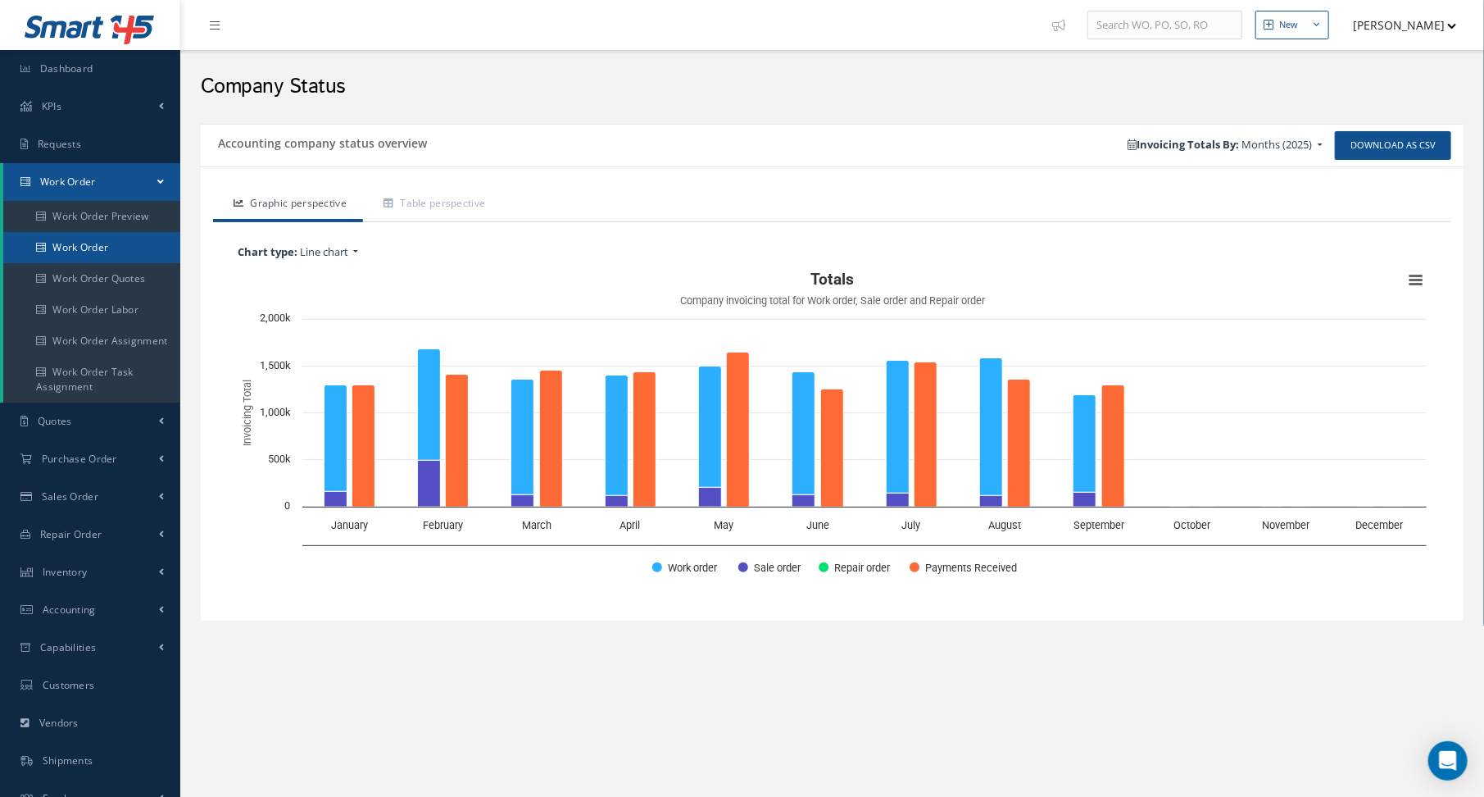
click at [75, 234] on link "Work Order" at bounding box center [93, 247] width 180 height 31
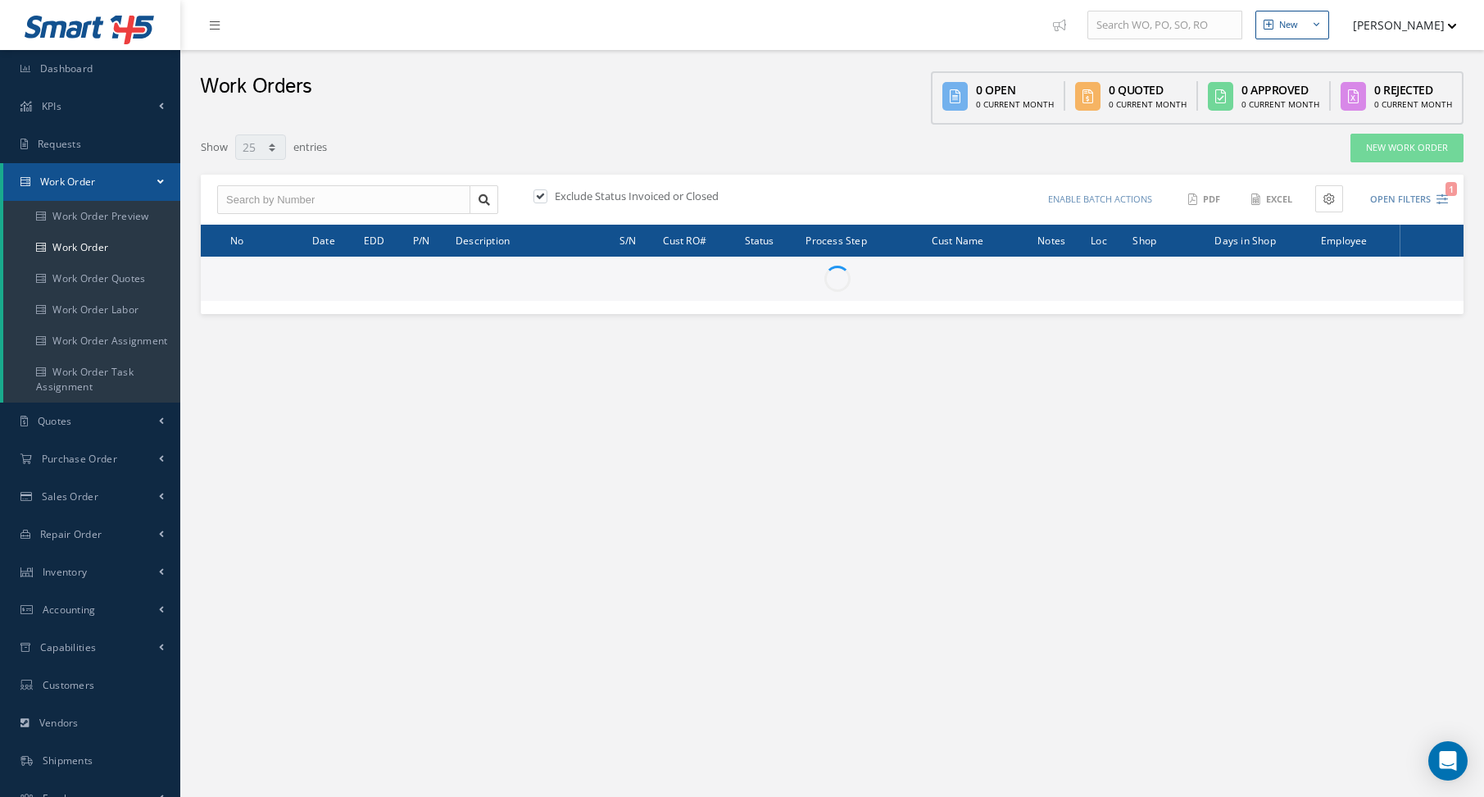
select select "25"
